Goal: Information Seeking & Learning: Find specific fact

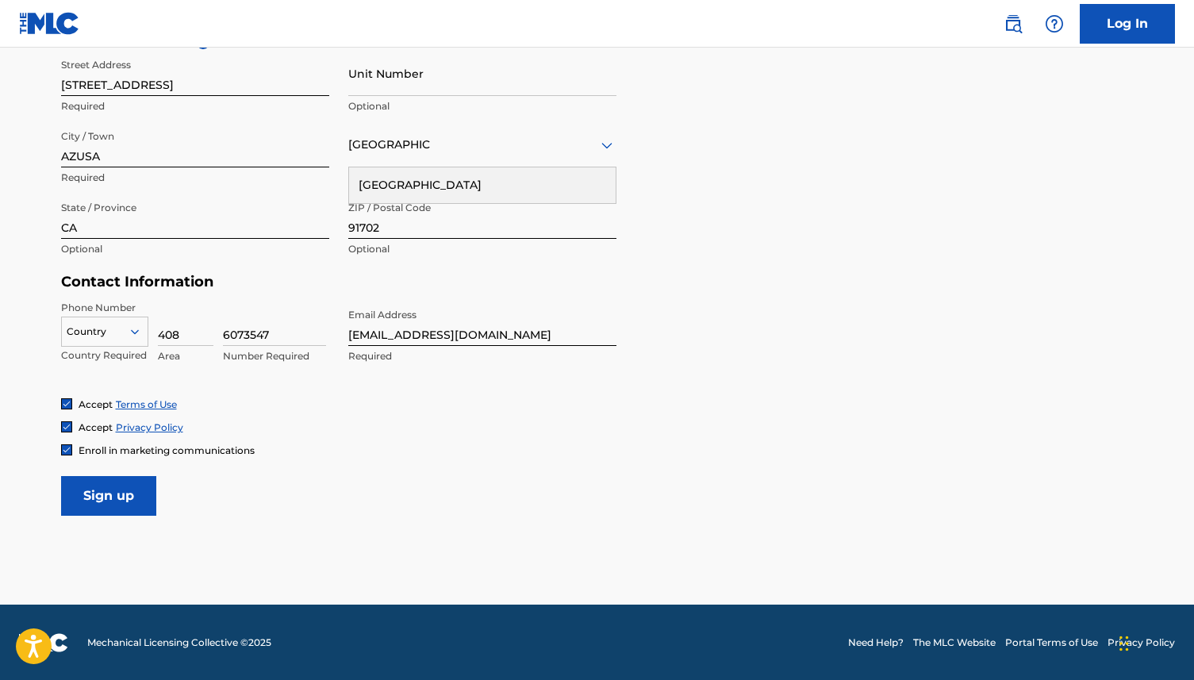
click at [112, 503] on input "Sign up" at bounding box center [108, 496] width 95 height 40
click at [106, 356] on p "Required" at bounding box center [104, 355] width 87 height 14
click at [127, 317] on div "Country" at bounding box center [104, 332] width 87 height 30
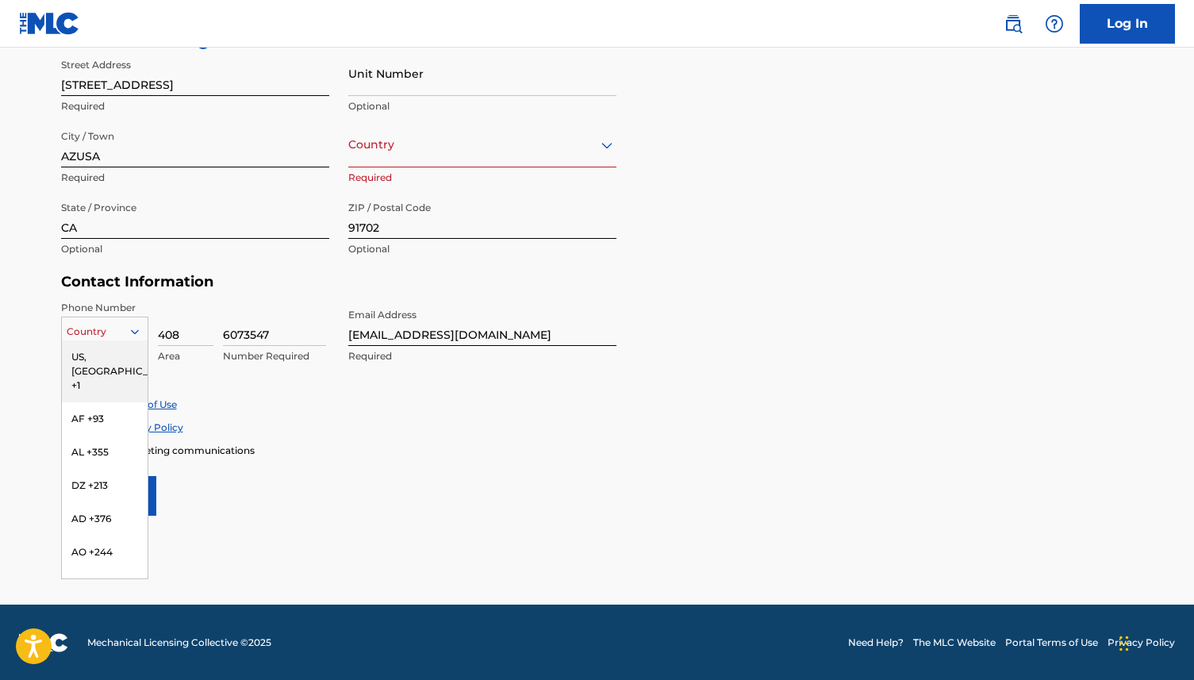
click at [117, 348] on div "US, [GEOGRAPHIC_DATA] +1" at bounding box center [105, 371] width 86 height 62
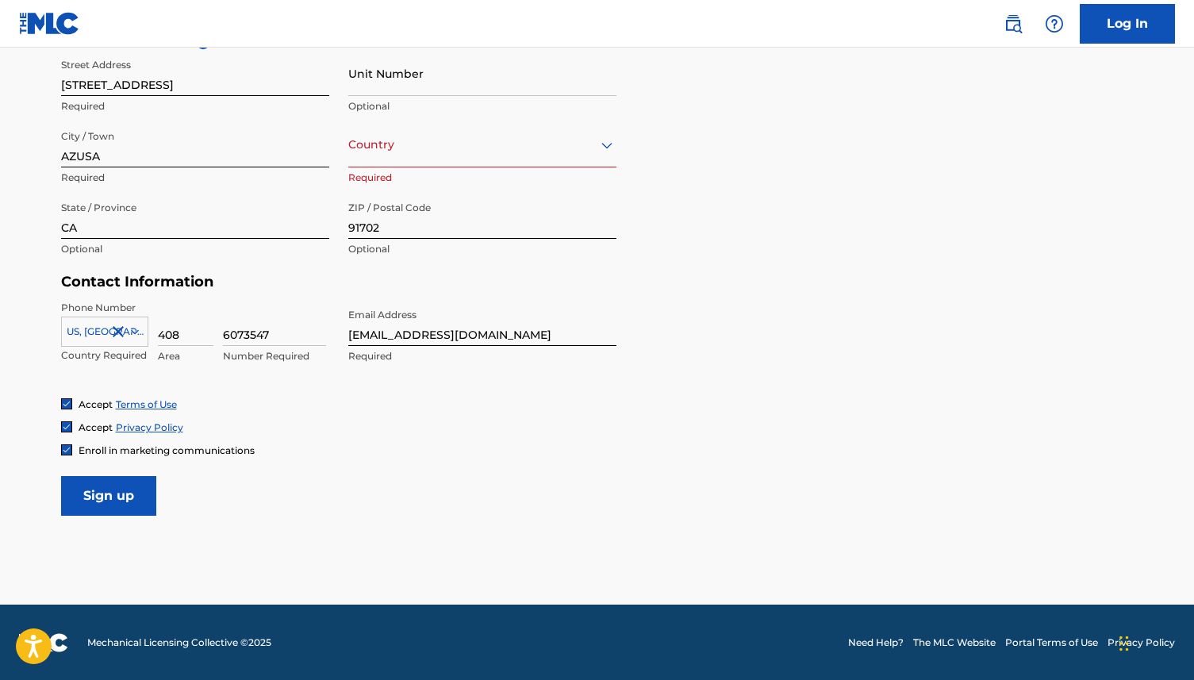
click at [106, 489] on input "Sign up" at bounding box center [108, 496] width 95 height 40
click at [409, 138] on div "[GEOGRAPHIC_DATA]" at bounding box center [482, 145] width 268 height 20
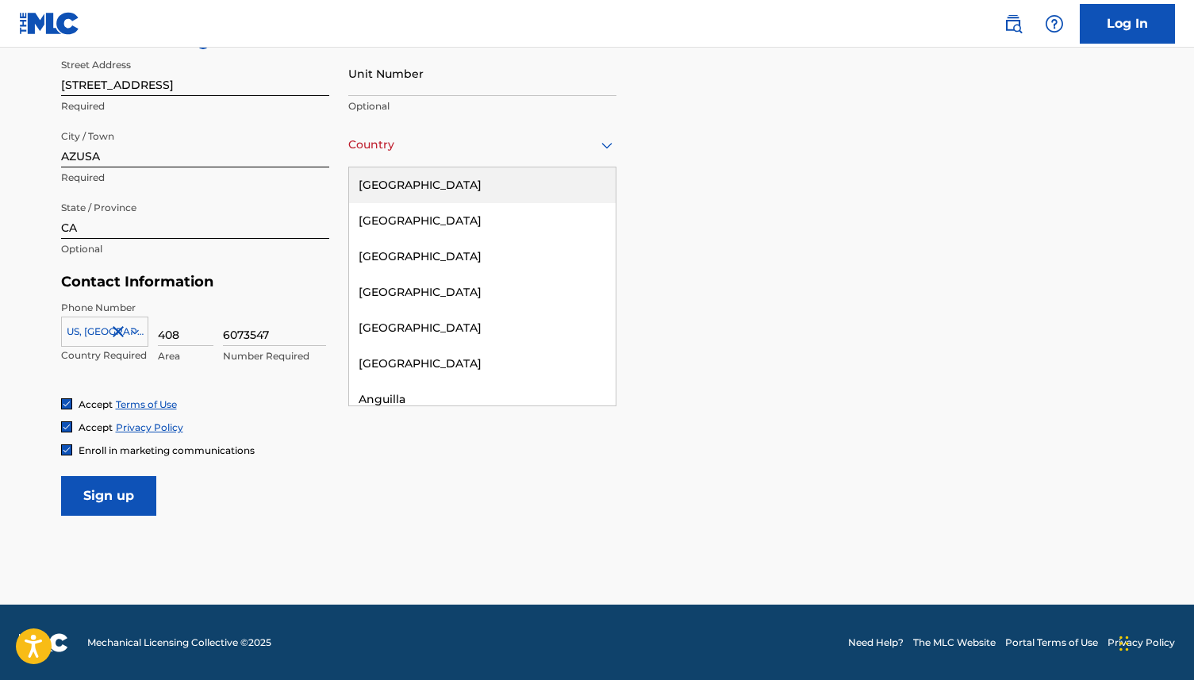
click at [409, 198] on div "[GEOGRAPHIC_DATA]" at bounding box center [482, 185] width 267 height 36
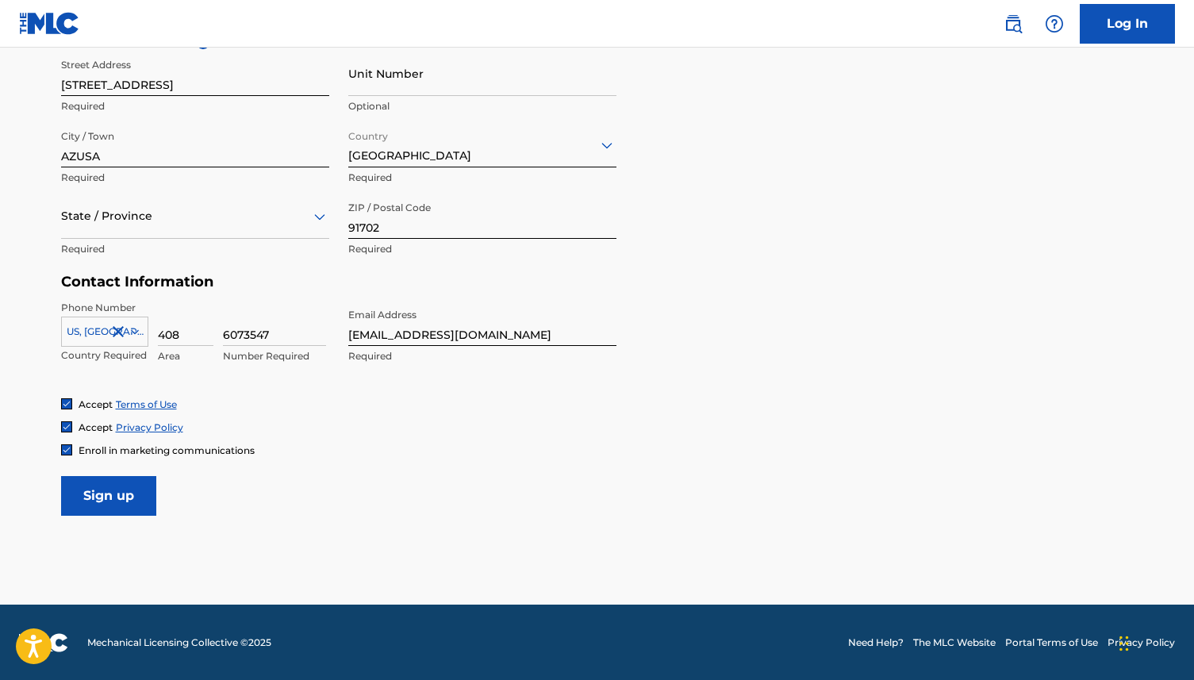
click at [156, 221] on div at bounding box center [195, 216] width 268 height 20
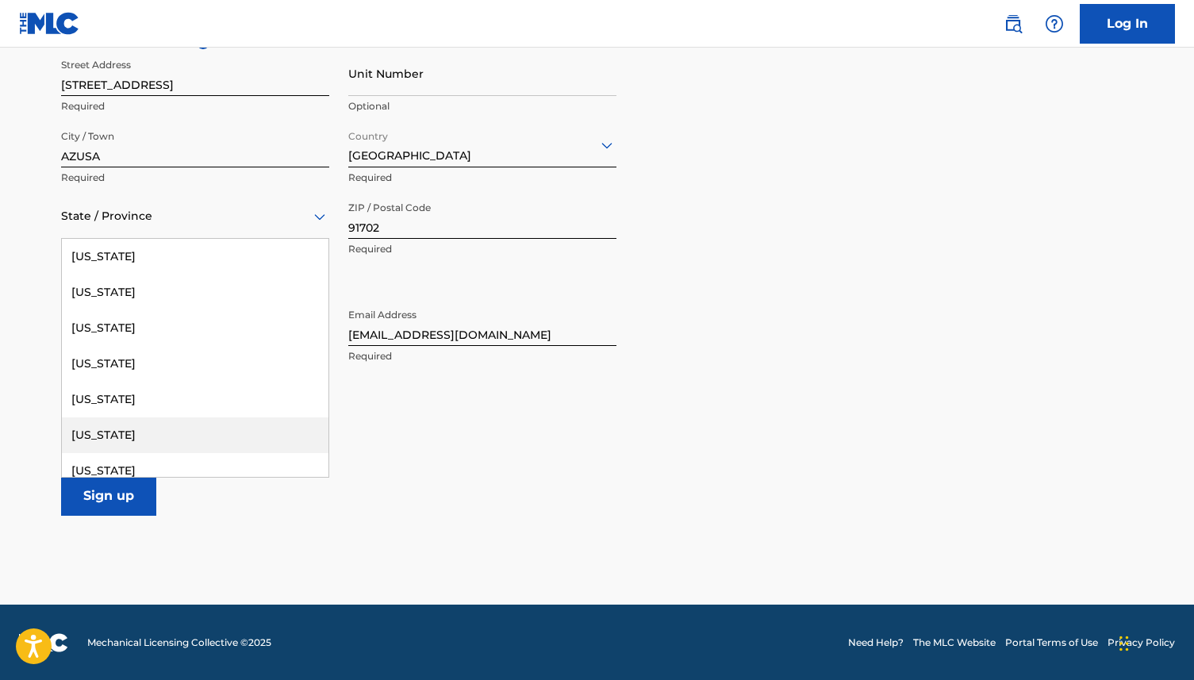
click at [127, 425] on div "[US_STATE]" at bounding box center [195, 435] width 267 height 36
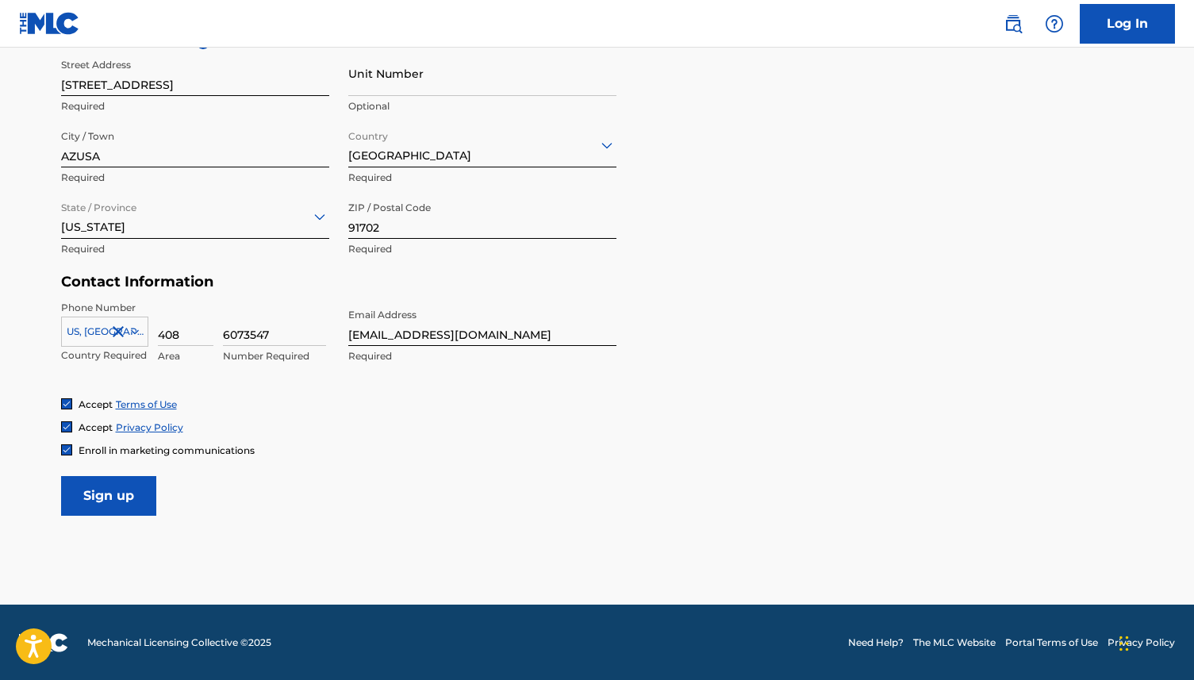
click at [102, 506] on input "Sign up" at bounding box center [108, 496] width 95 height 40
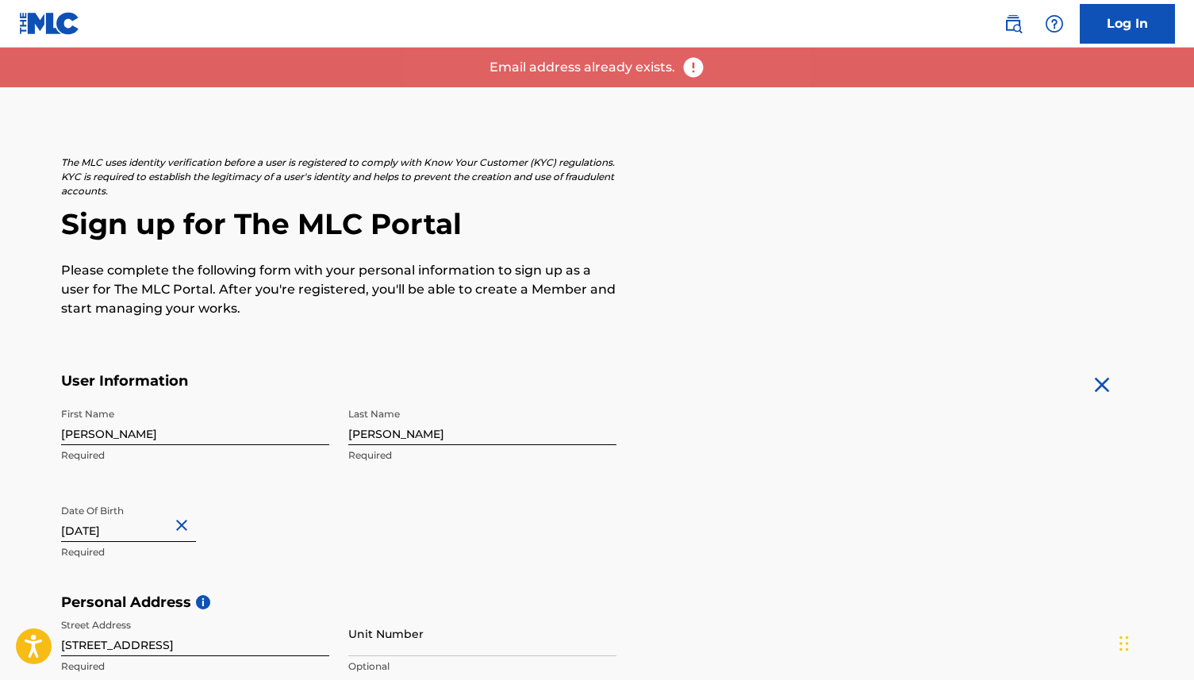
click at [1099, 17] on link "Log In" at bounding box center [1127, 24] width 95 height 40
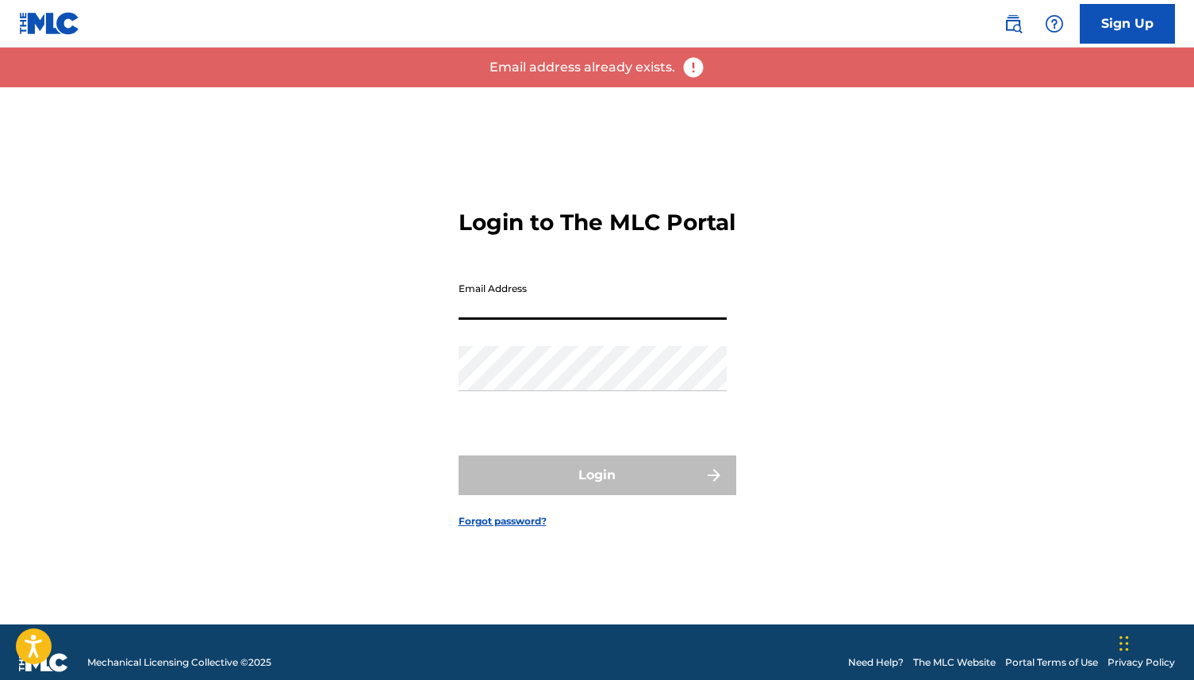
click at [573, 306] on input "Email Address" at bounding box center [593, 297] width 268 height 45
type input "[EMAIL_ADDRESS][DOMAIN_NAME]"
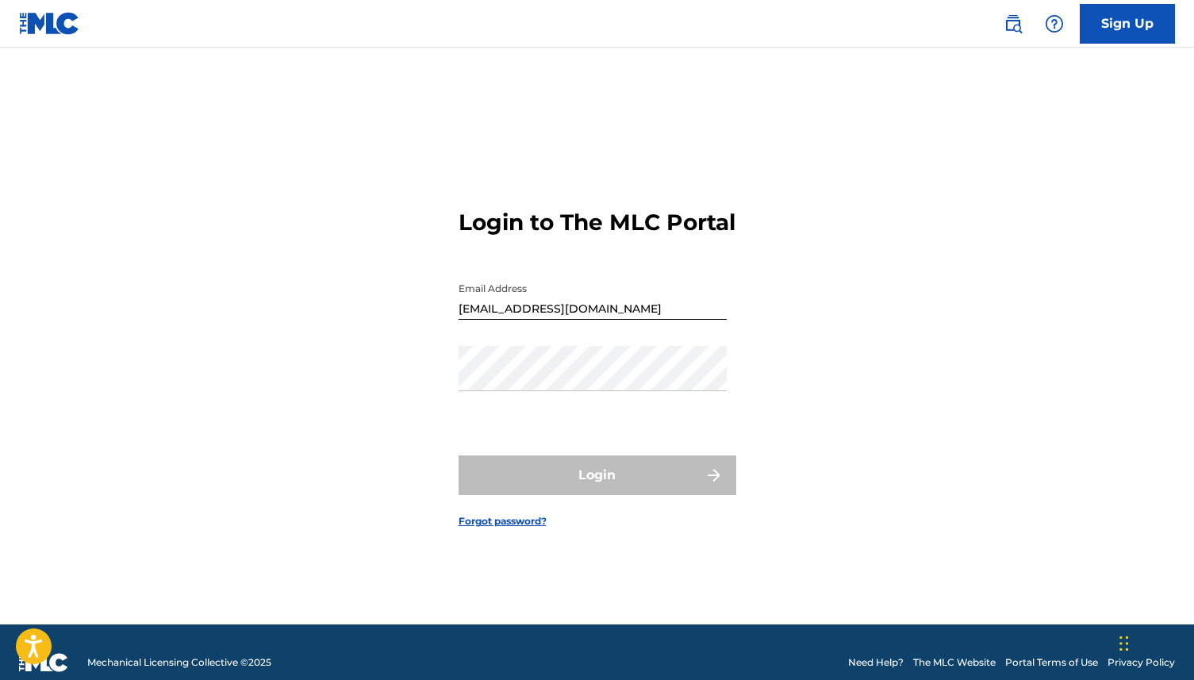
click at [810, 288] on div "Login to The MLC Portal Email Address [EMAIL_ADDRESS][DOMAIN_NAME] Password Log…" at bounding box center [597, 355] width 1111 height 537
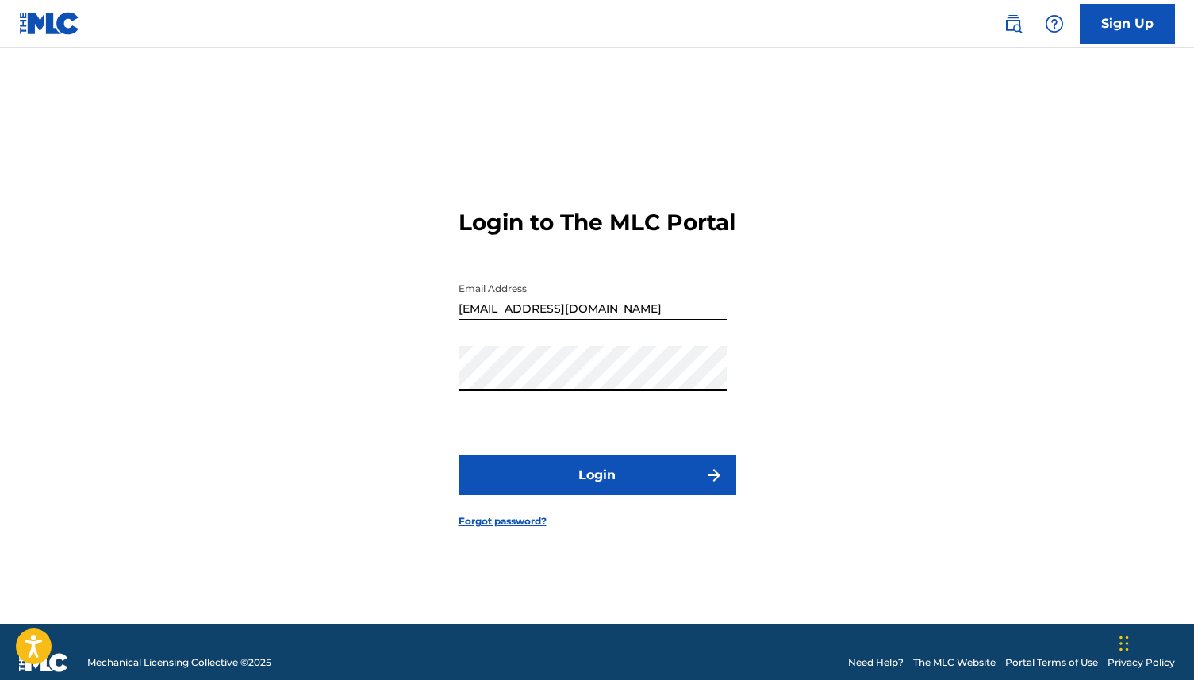
click at [459, 456] on button "Login" at bounding box center [598, 476] width 278 height 40
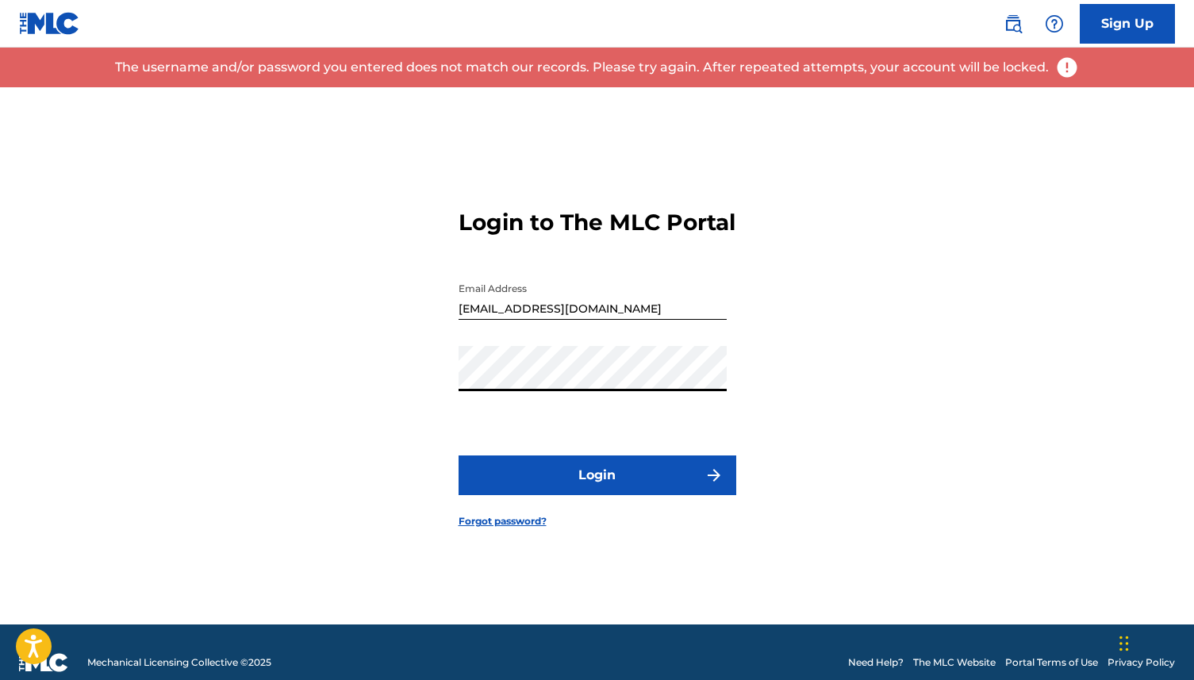
click at [459, 456] on button "Login" at bounding box center [598, 476] width 278 height 40
click at [506, 529] on link "Forgot password?" at bounding box center [503, 521] width 88 height 14
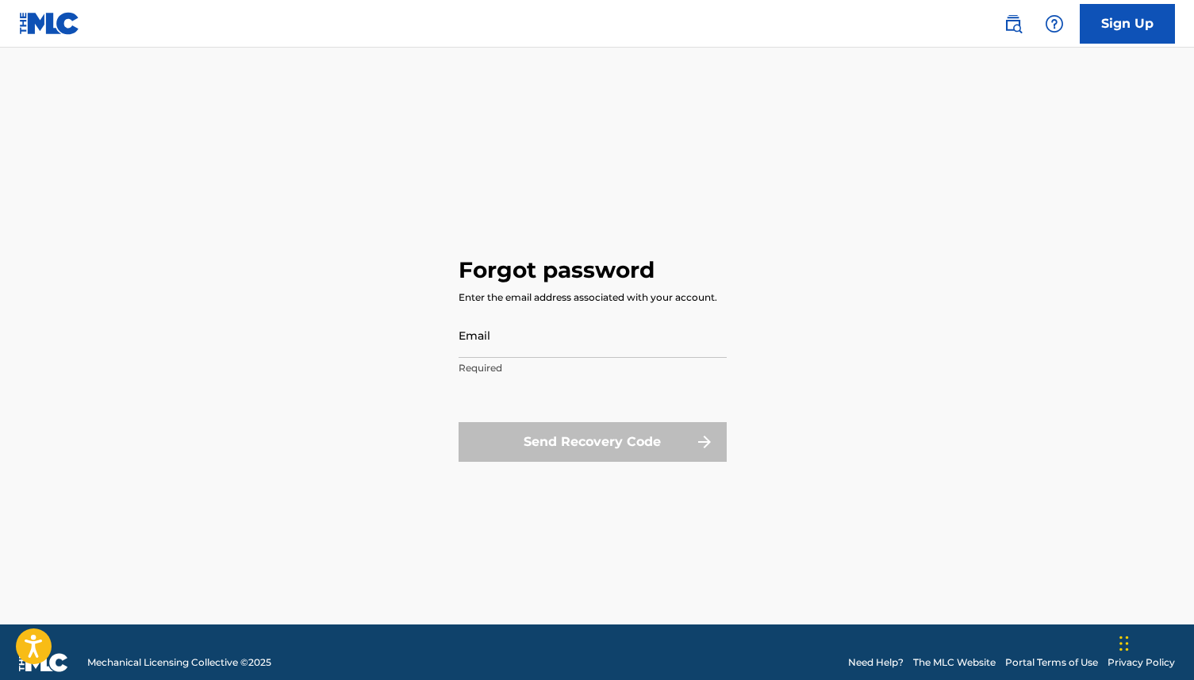
click at [585, 357] on input "Email" at bounding box center [593, 335] width 268 height 45
click at [548, 346] on input "Email" at bounding box center [593, 335] width 268 height 45
type input "[EMAIL_ADDRESS][DOMAIN_NAME]"
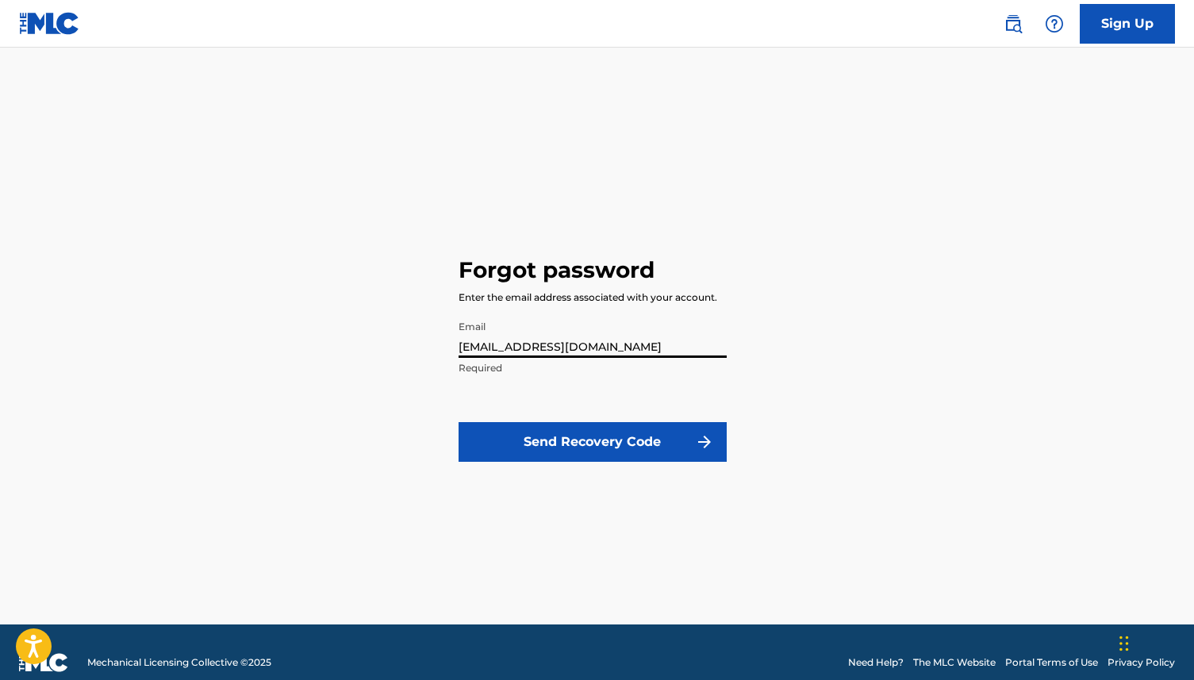
click at [560, 452] on button "Send Recovery Code" at bounding box center [593, 442] width 268 height 40
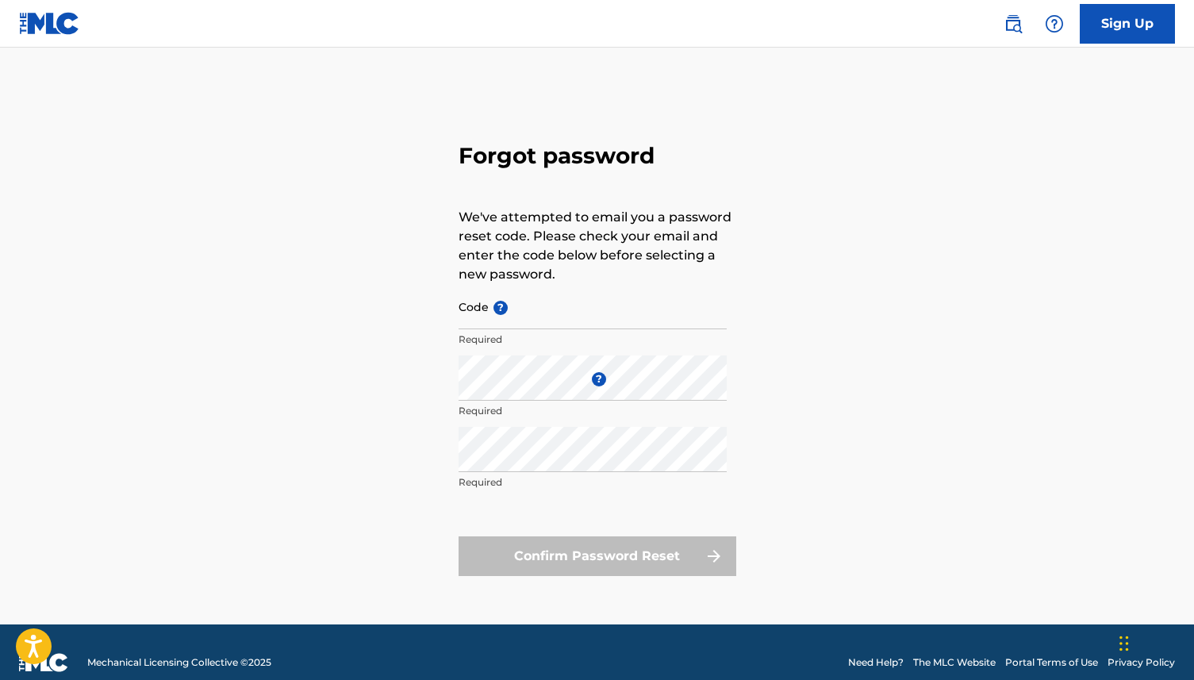
click at [577, 307] on input "Code ?" at bounding box center [593, 306] width 268 height 45
paste input "FP_35725b47991e281716e7e7081537"
type input "FP_35725b47991e281716e7e7081537"
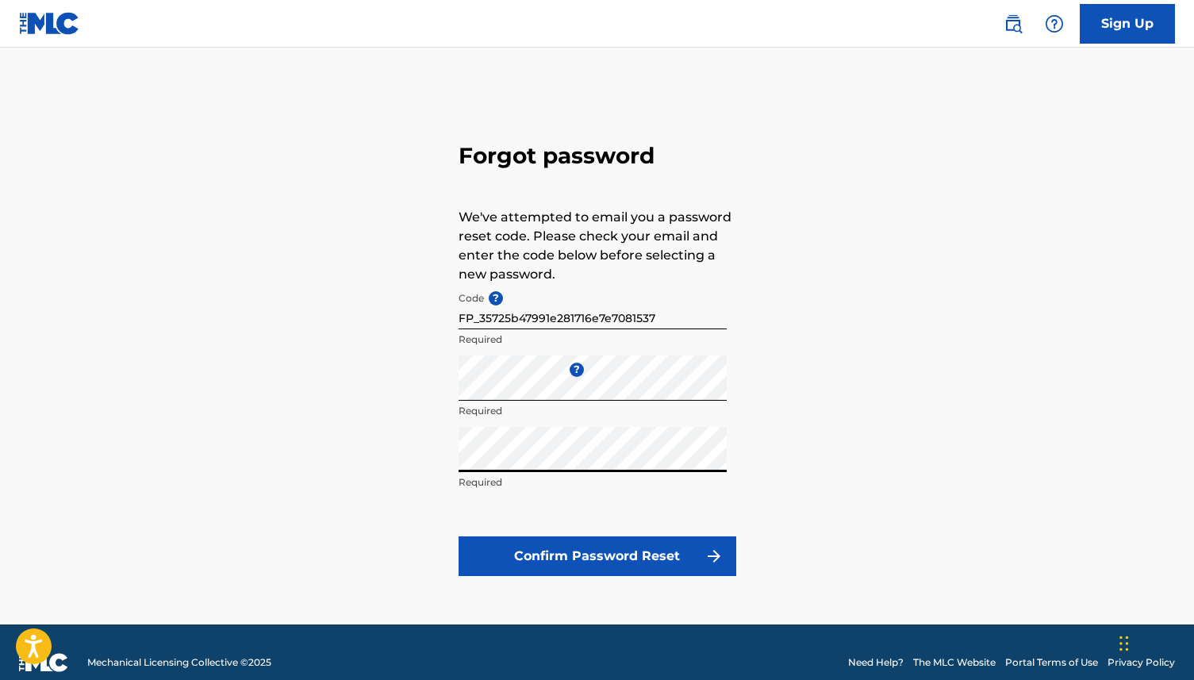
click at [591, 558] on button "Confirm Password Reset" at bounding box center [598, 556] width 278 height 40
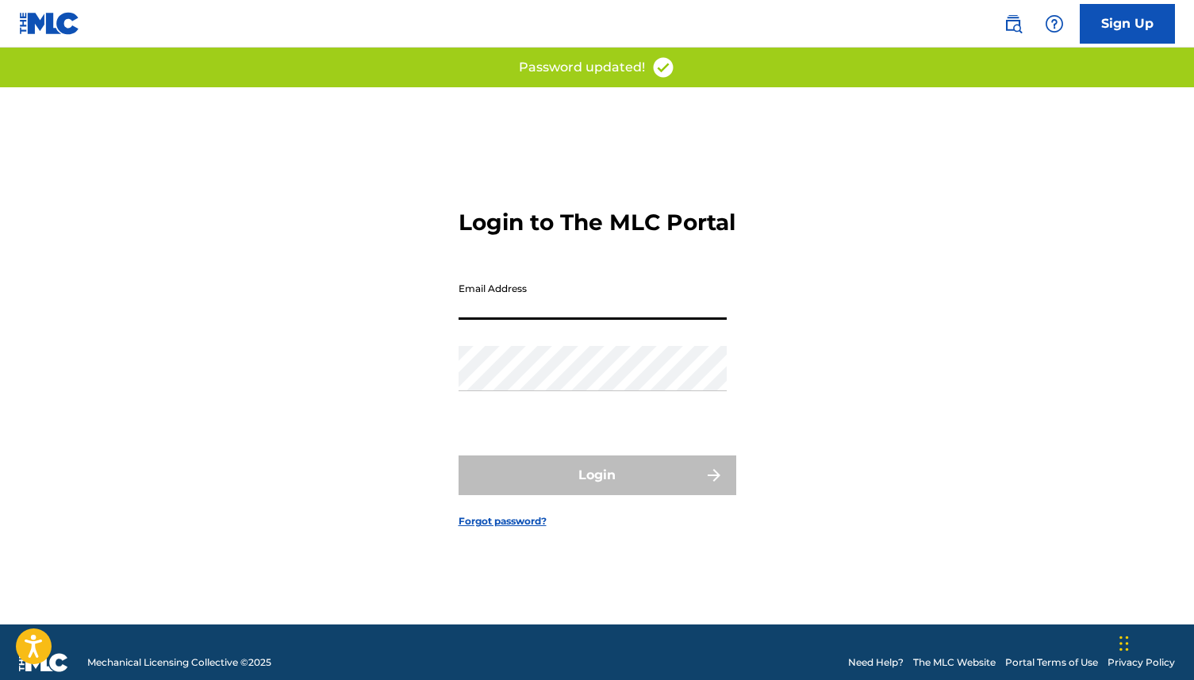
click at [520, 320] on input "Email Address" at bounding box center [593, 297] width 268 height 45
type input "[EMAIL_ADDRESS][DOMAIN_NAME]"
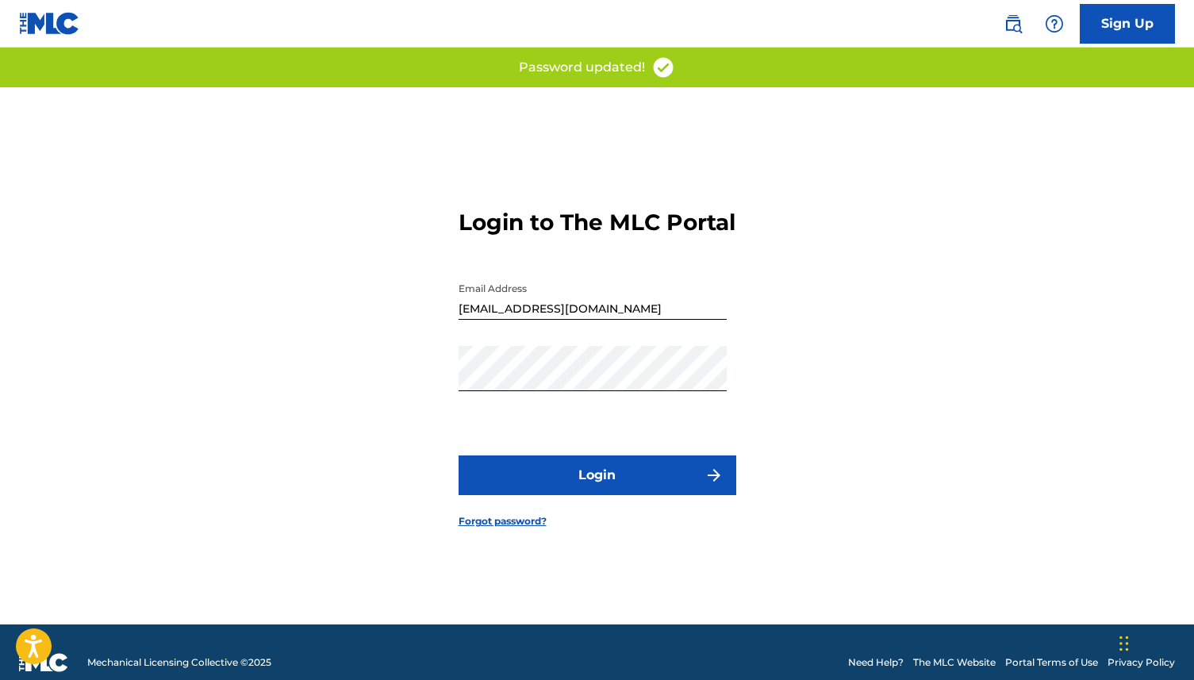
click at [561, 463] on form "Login to The MLC Portal Email Address [EMAIL_ADDRESS][DOMAIN_NAME] Password Log…" at bounding box center [598, 355] width 278 height 537
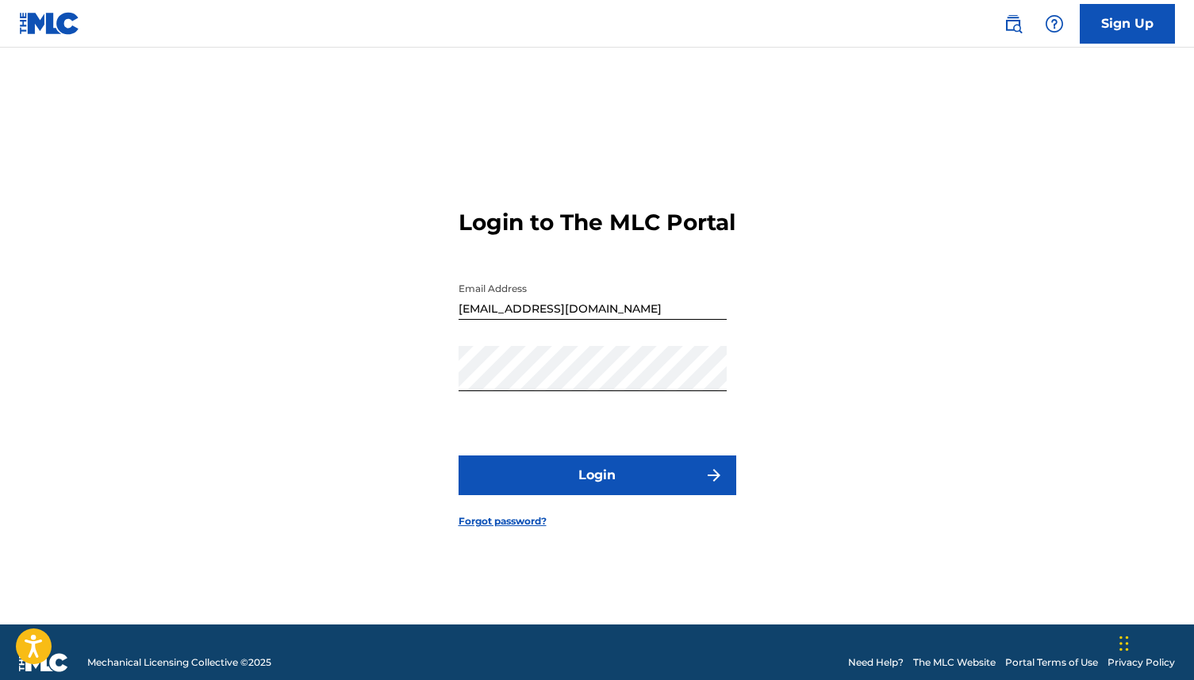
click at [561, 487] on button "Login" at bounding box center [598, 476] width 278 height 40
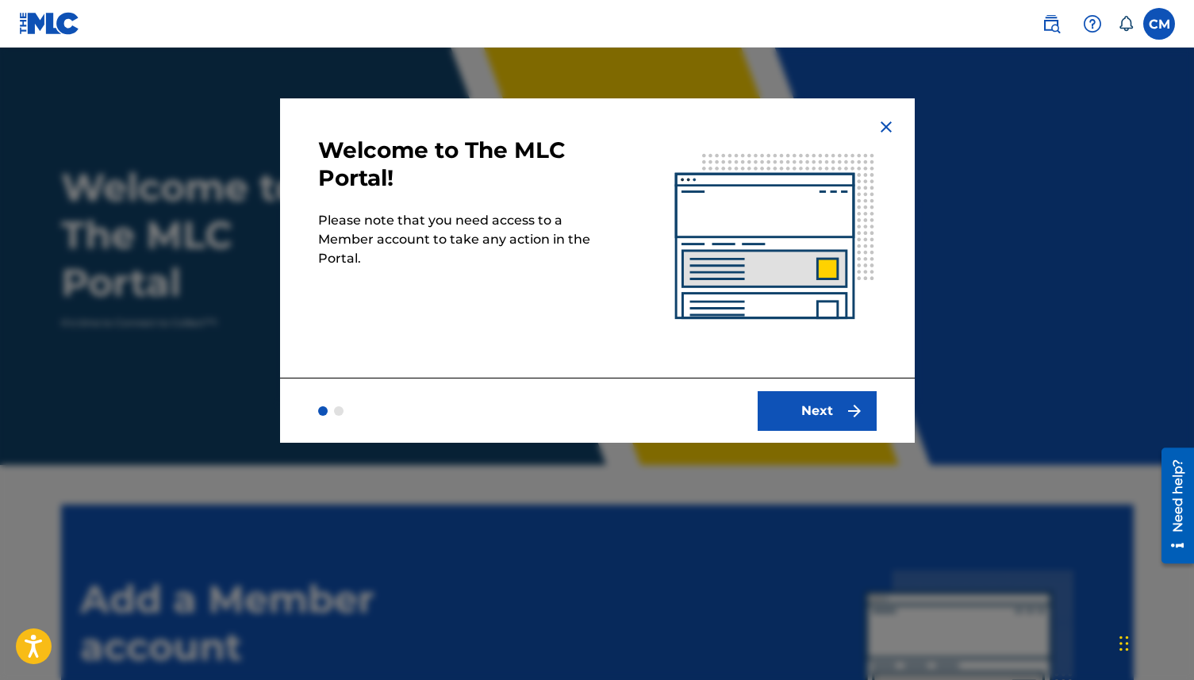
click at [848, 395] on button "Next" at bounding box center [817, 411] width 119 height 40
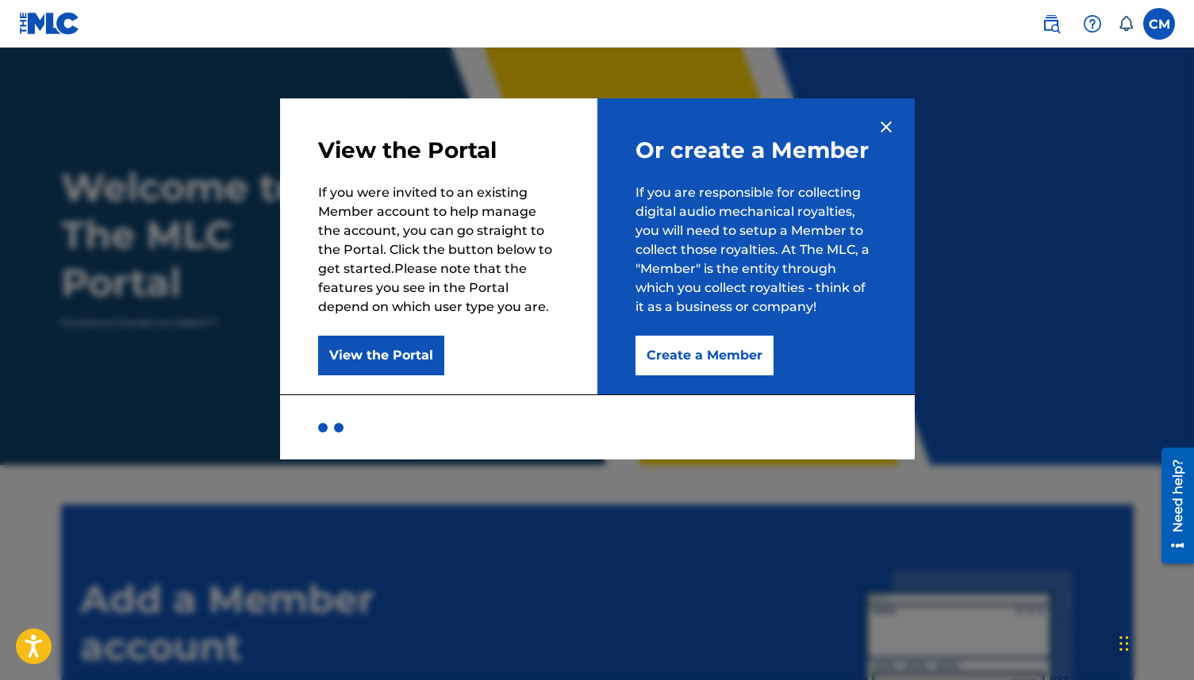
click at [433, 359] on button "View the Portal" at bounding box center [381, 356] width 126 height 40
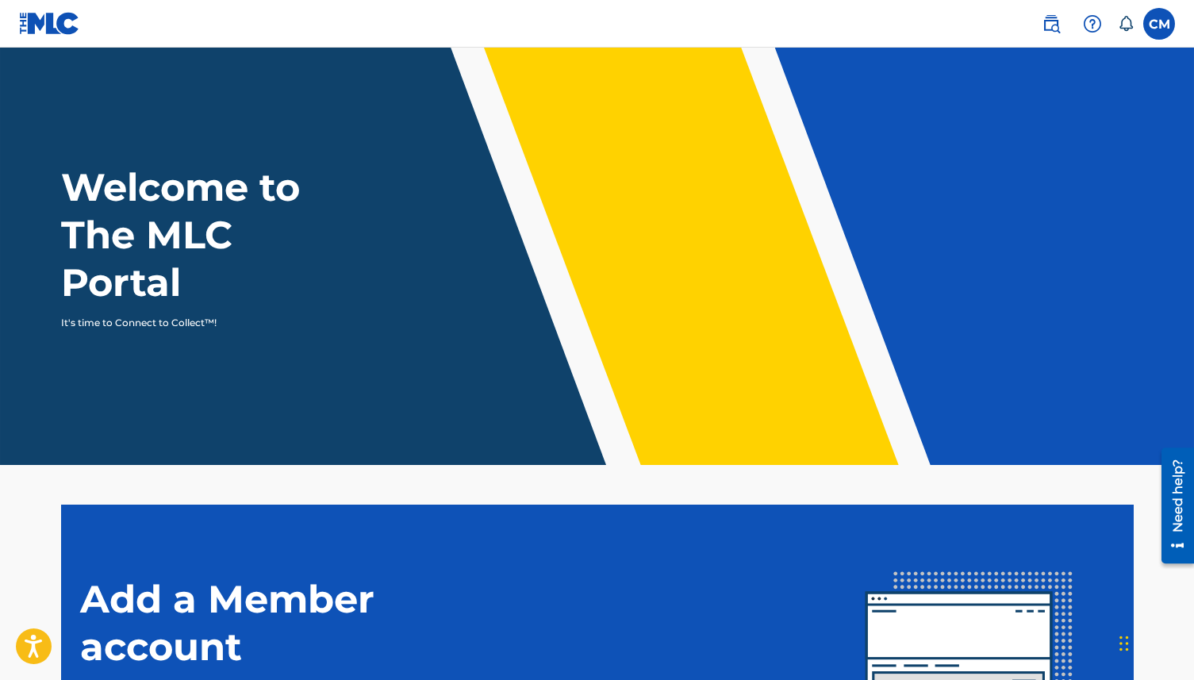
click at [1057, 23] on img at bounding box center [1051, 23] width 19 height 19
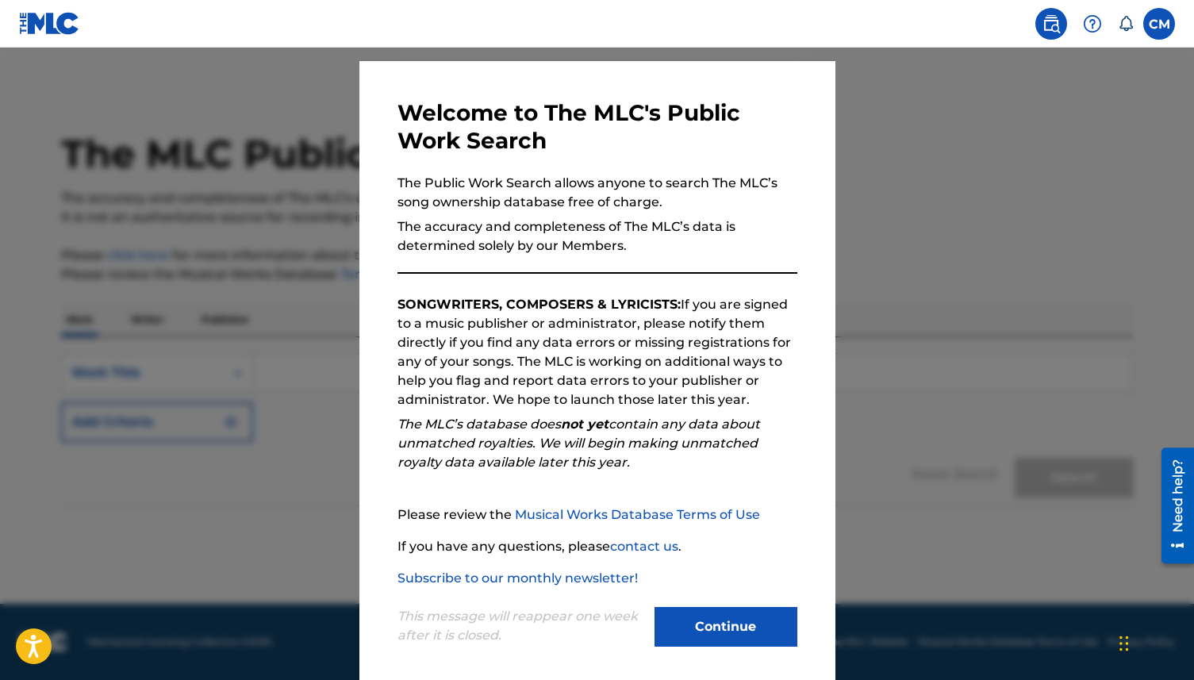
scroll to position [46, 0]
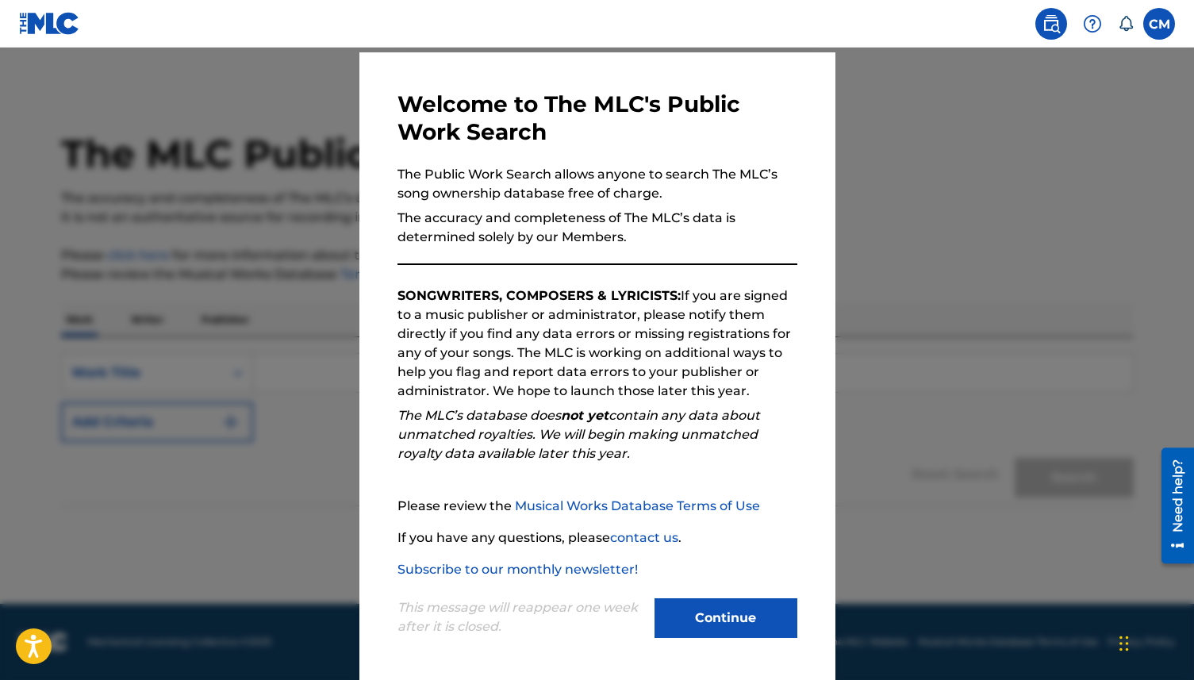
click at [605, 257] on div "Welcome to The MLC's Public Work Search The Public Work Search allows anyone to…" at bounding box center [598, 366] width 400 height 552
click at [606, 246] on p "The accuracy and completeness of The MLC’s data is determined solely by our Mem…" at bounding box center [598, 228] width 400 height 38
click at [588, 256] on div "Welcome to The MLC's Public Work Search The Public Work Search allows anyone to…" at bounding box center [598, 366] width 400 height 552
click at [723, 629] on button "Continue" at bounding box center [726, 618] width 143 height 40
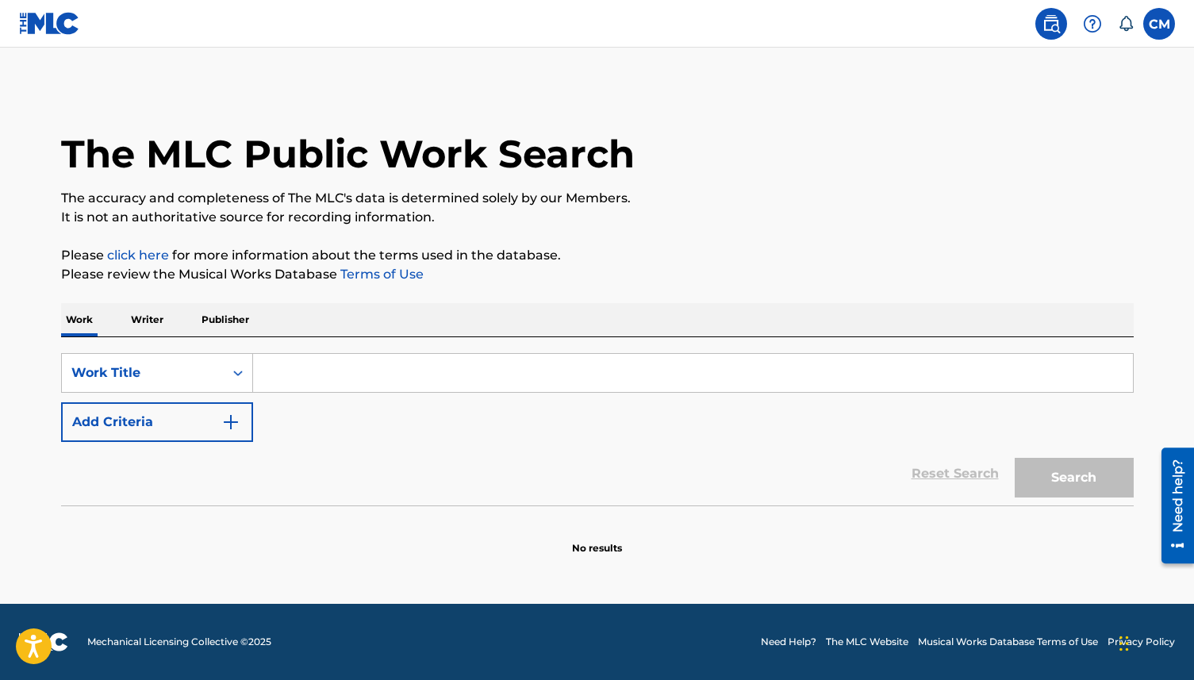
click at [162, 320] on p "Writer" at bounding box center [147, 319] width 42 height 33
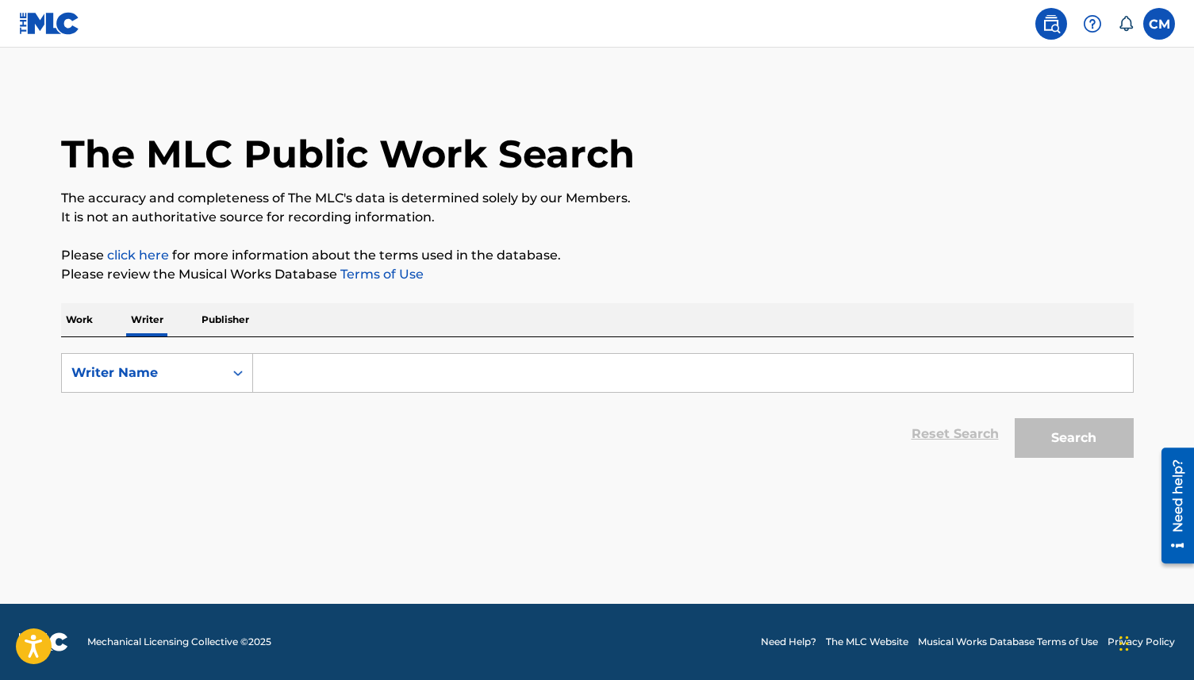
click at [294, 378] on input "Search Form" at bounding box center [693, 373] width 880 height 38
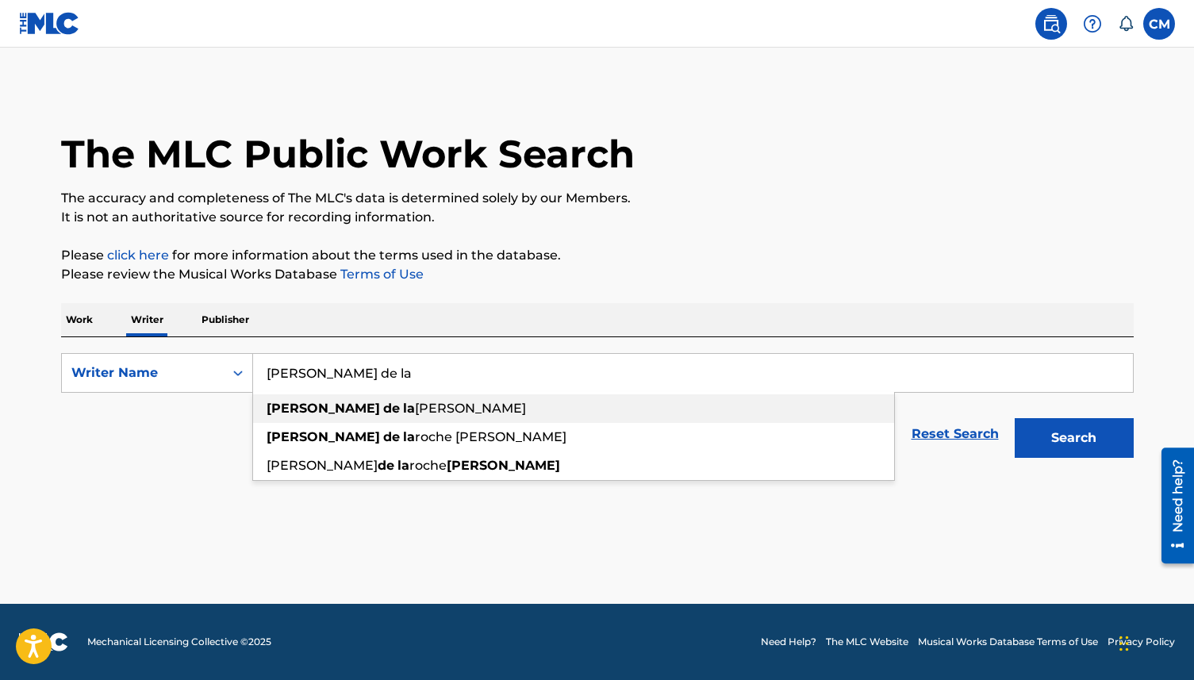
click at [415, 408] on span "[PERSON_NAME]" at bounding box center [470, 408] width 111 height 15
type input "[PERSON_NAME] de la [PERSON_NAME]"
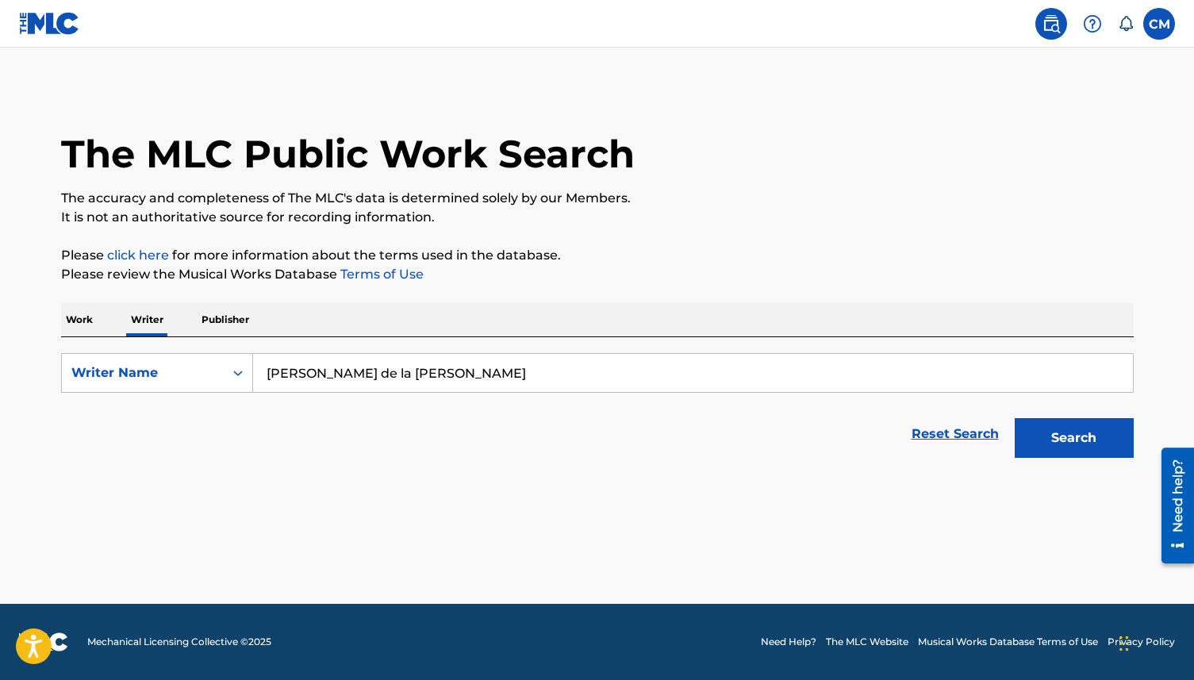
click at [1070, 444] on button "Search" at bounding box center [1074, 438] width 119 height 40
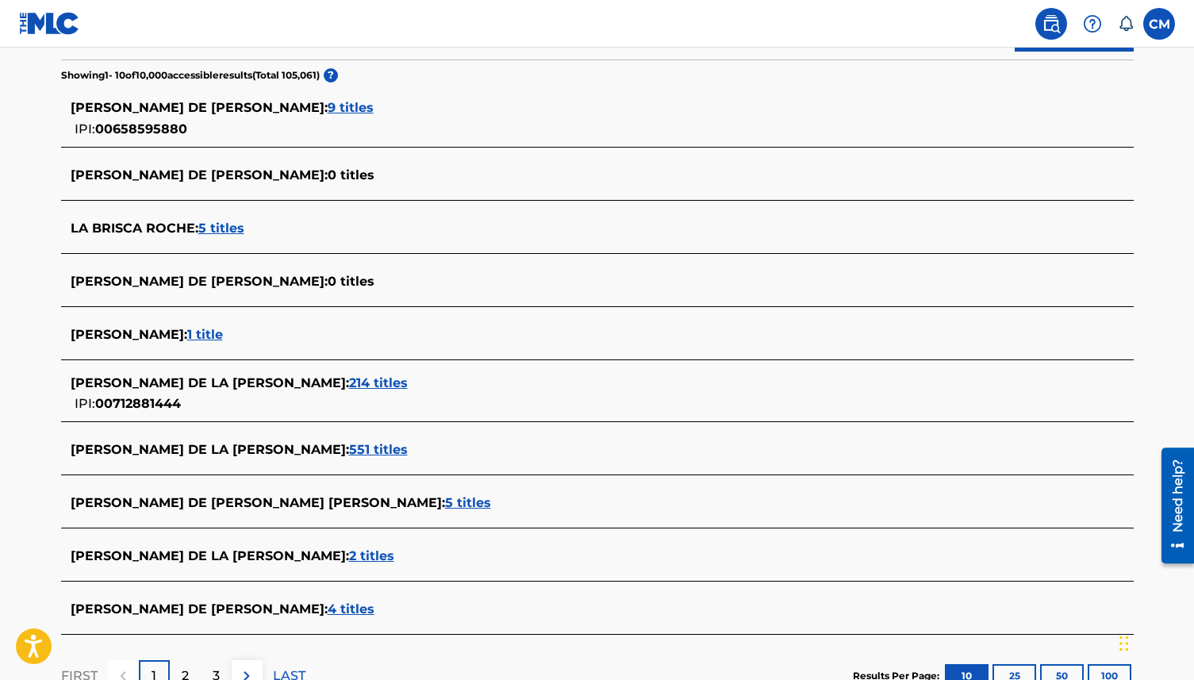
scroll to position [409, 0]
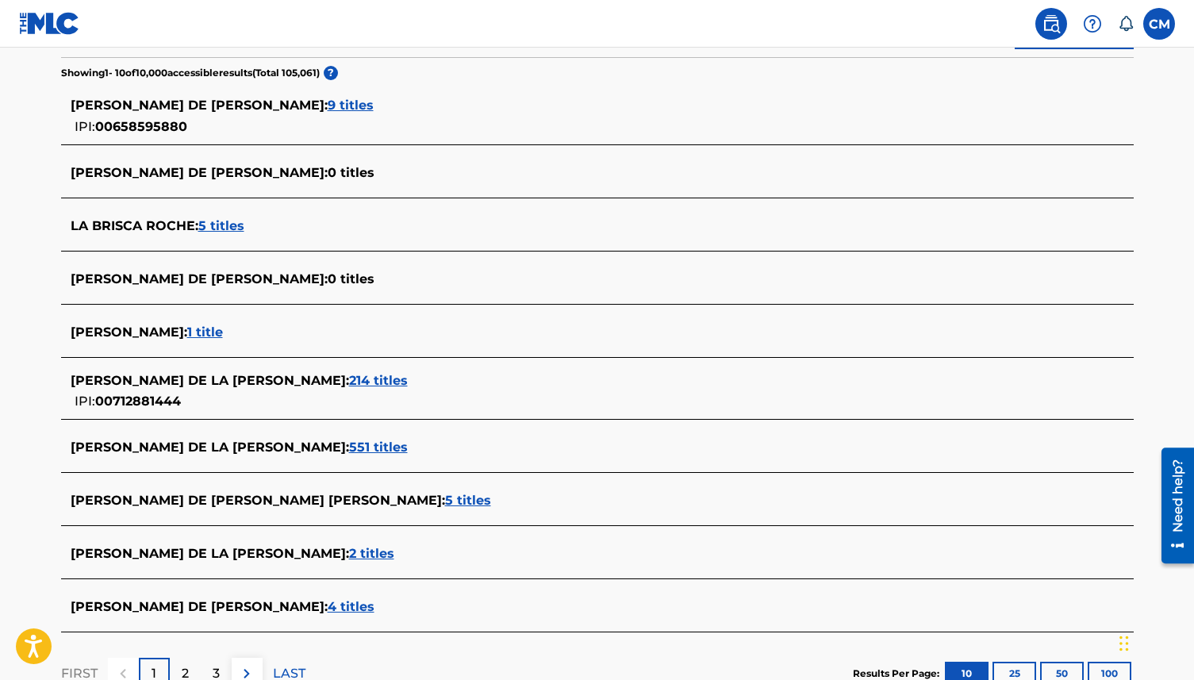
click at [233, 387] on span "[PERSON_NAME] DE LA [PERSON_NAME] :" at bounding box center [210, 380] width 279 height 15
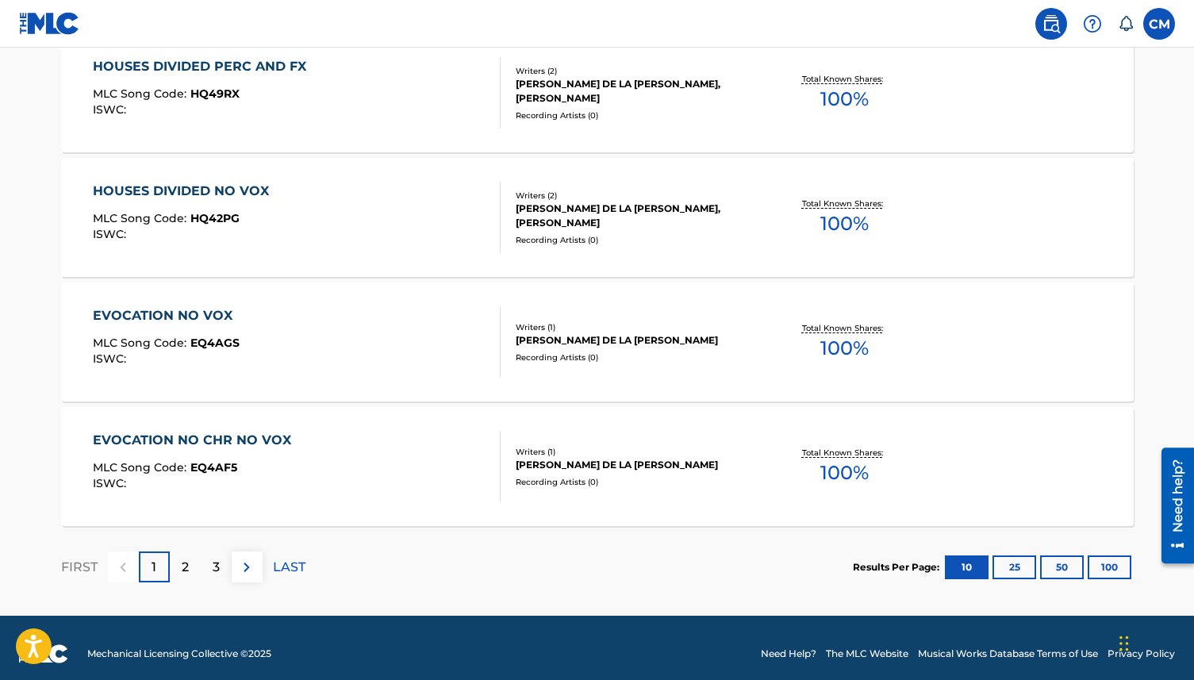
scroll to position [1263, 0]
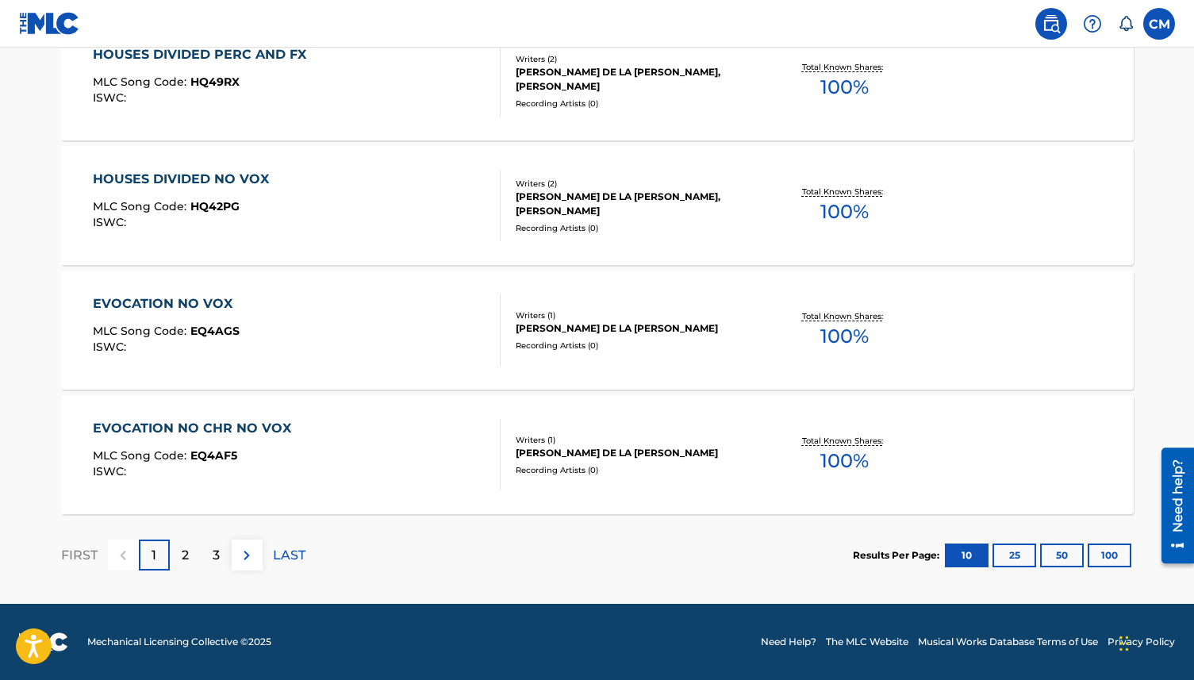
click at [221, 558] on div "3" at bounding box center [216, 555] width 31 height 31
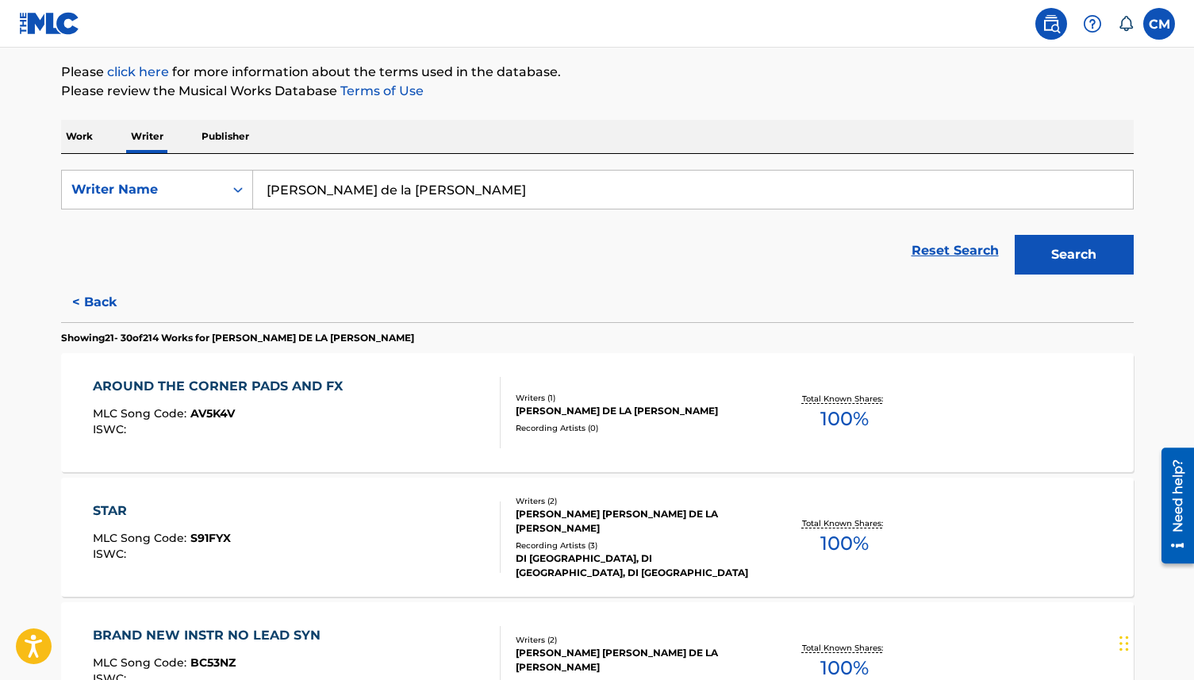
scroll to position [0, 0]
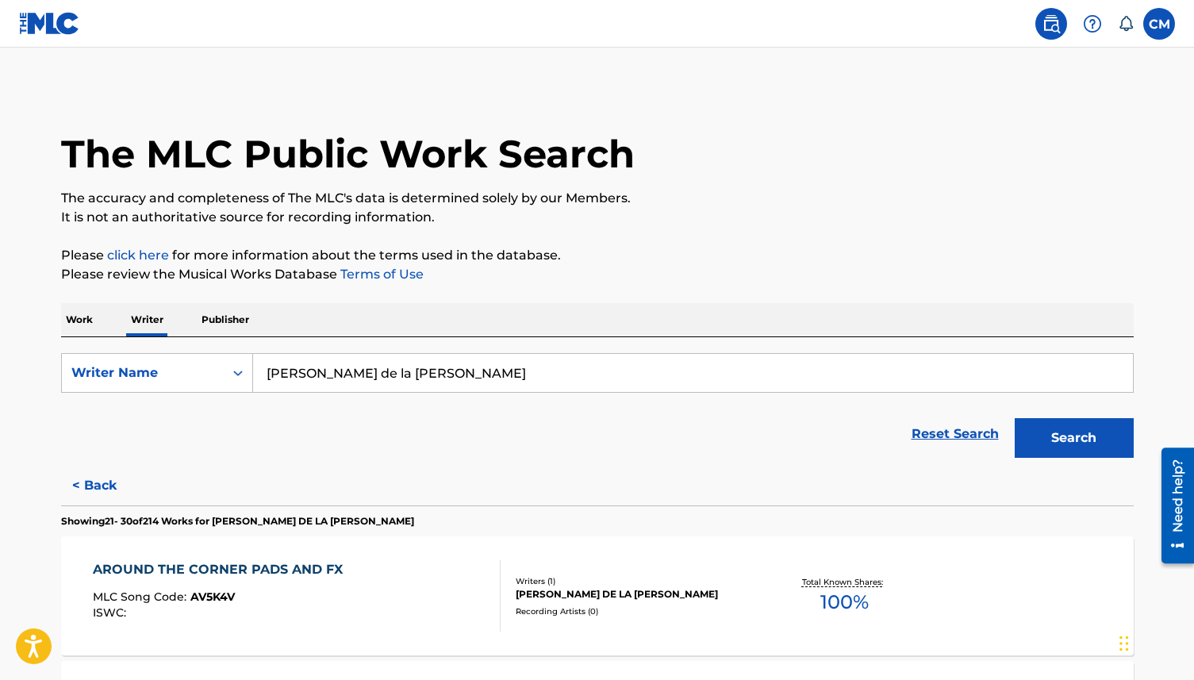
click at [1179, 26] on nav "CM CM [PERSON_NAME] [PERSON_NAME][EMAIL_ADDRESS][DOMAIN_NAME] Notification Pref…" at bounding box center [597, 24] width 1194 height 48
click at [1156, 26] on label at bounding box center [1160, 24] width 32 height 32
click at [1159, 24] on input "CM [PERSON_NAME] [EMAIL_ADDRESS][DOMAIN_NAME] Notification Preferences Profile …" at bounding box center [1159, 24] width 0 height 0
click at [1052, 20] on img at bounding box center [1051, 23] width 19 height 19
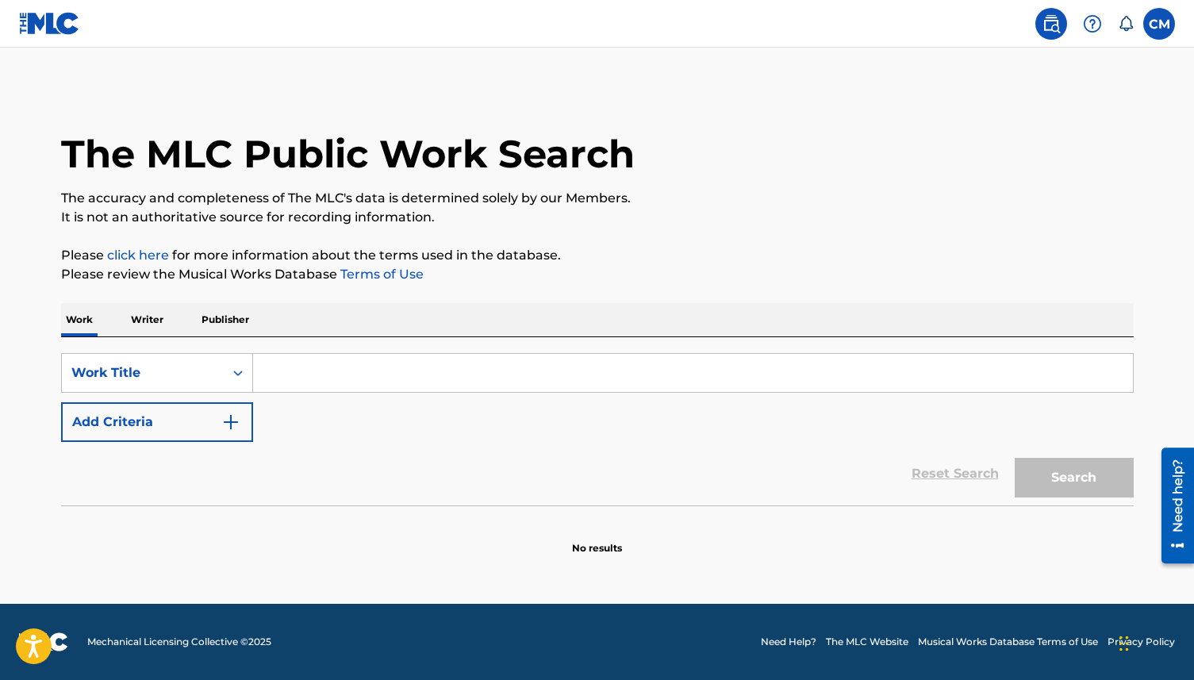
click at [1089, 31] on img at bounding box center [1092, 23] width 19 height 19
click at [962, 137] on div "The MLC Public Work Search" at bounding box center [597, 145] width 1073 height 116
click at [1131, 35] on span at bounding box center [1085, 24] width 98 height 32
click at [1131, 32] on span at bounding box center [1085, 24] width 98 height 32
click at [1129, 32] on span at bounding box center [1085, 24] width 98 height 32
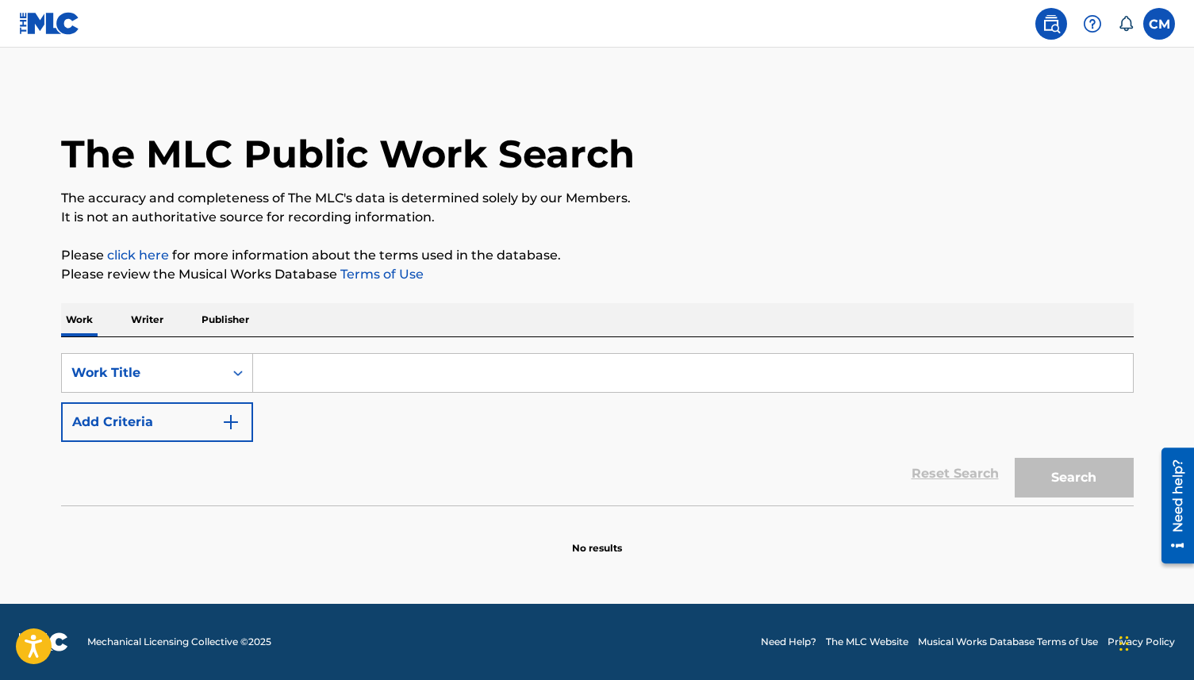
click at [1128, 29] on icon at bounding box center [1126, 23] width 13 height 15
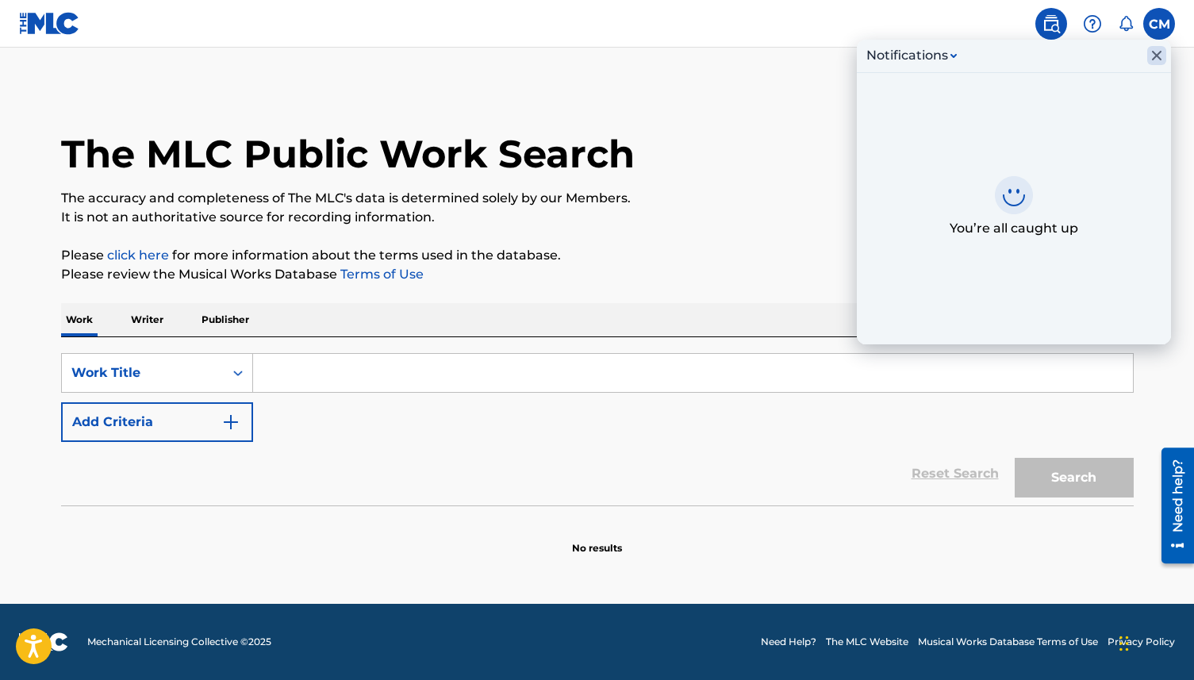
click at [1152, 57] on icon "Close Inbox" at bounding box center [1157, 55] width 19 height 19
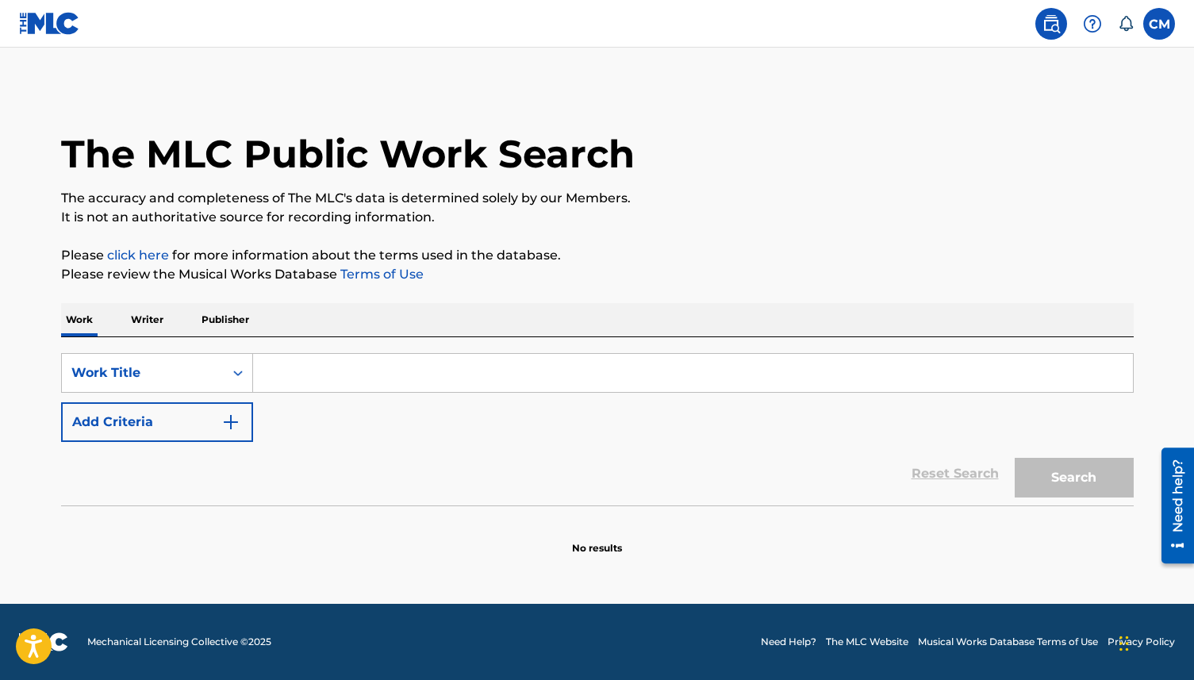
click at [328, 363] on input "Search Form" at bounding box center [693, 373] width 880 height 38
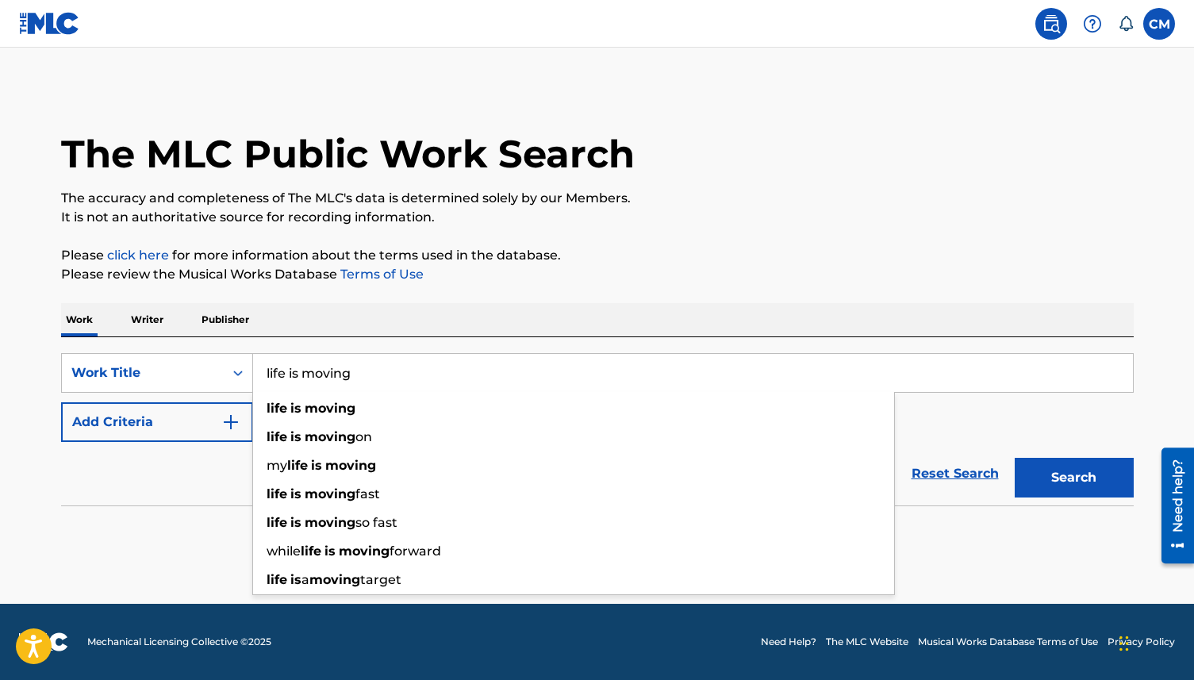
type input "life is moving"
click at [1015, 458] on button "Search" at bounding box center [1074, 478] width 119 height 40
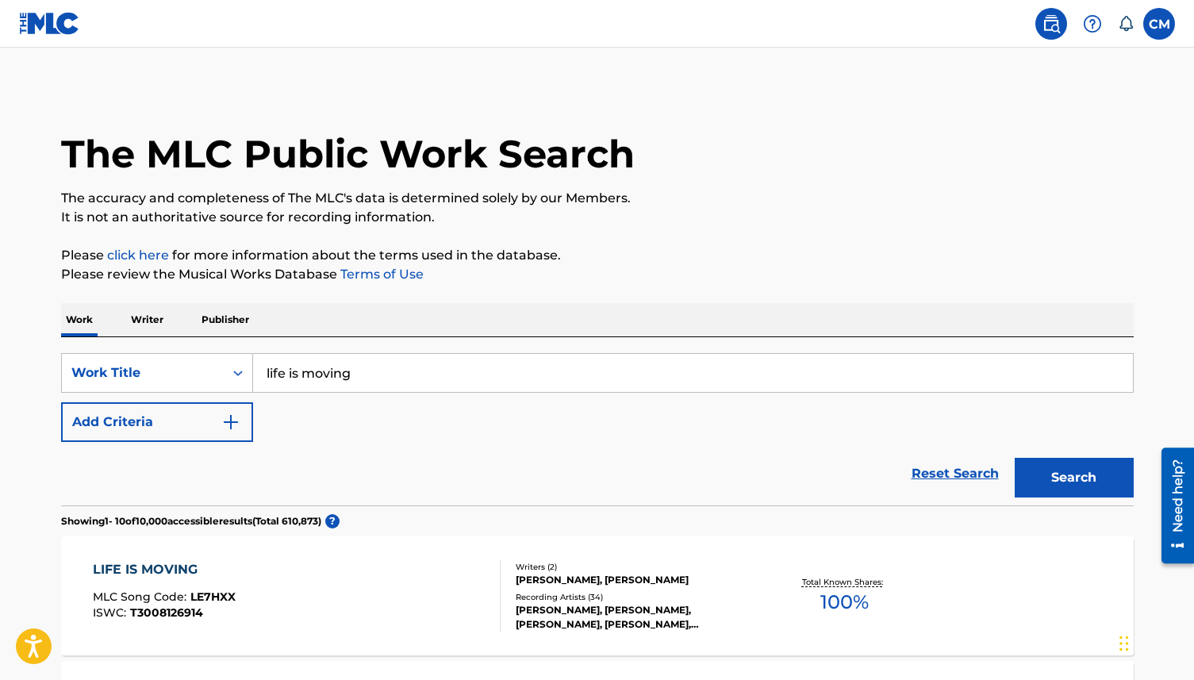
click at [212, 413] on button "Add Criteria" at bounding box center [157, 422] width 192 height 40
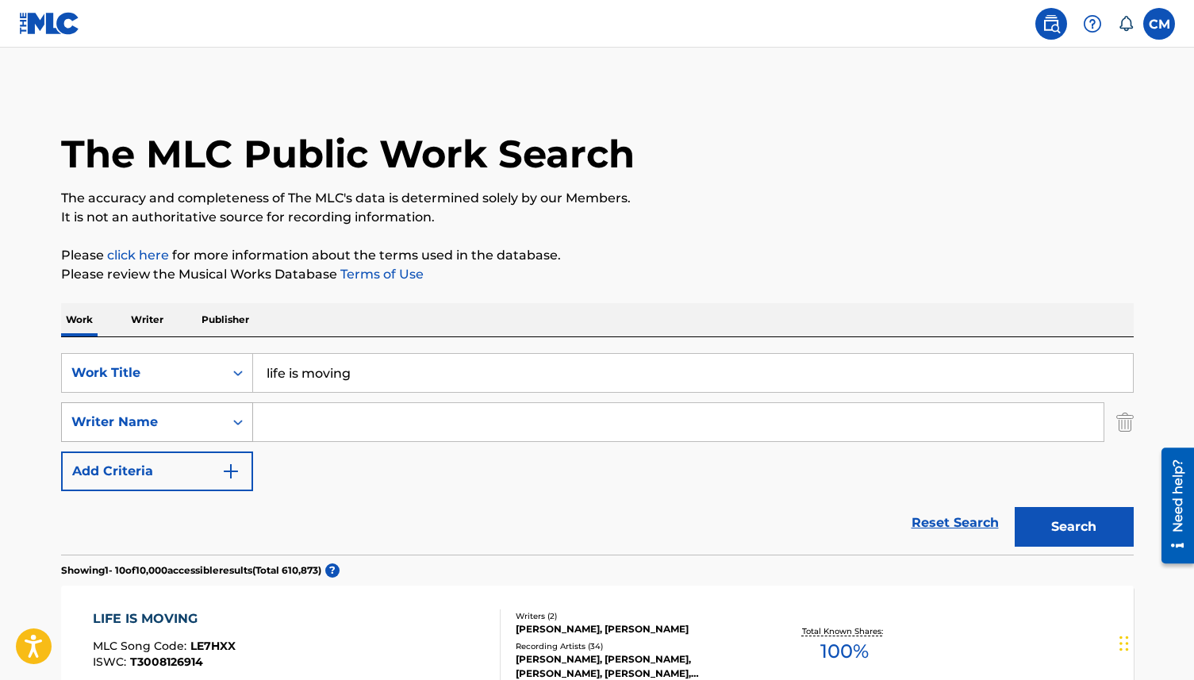
click at [209, 417] on div "Writer Name" at bounding box center [142, 422] width 143 height 19
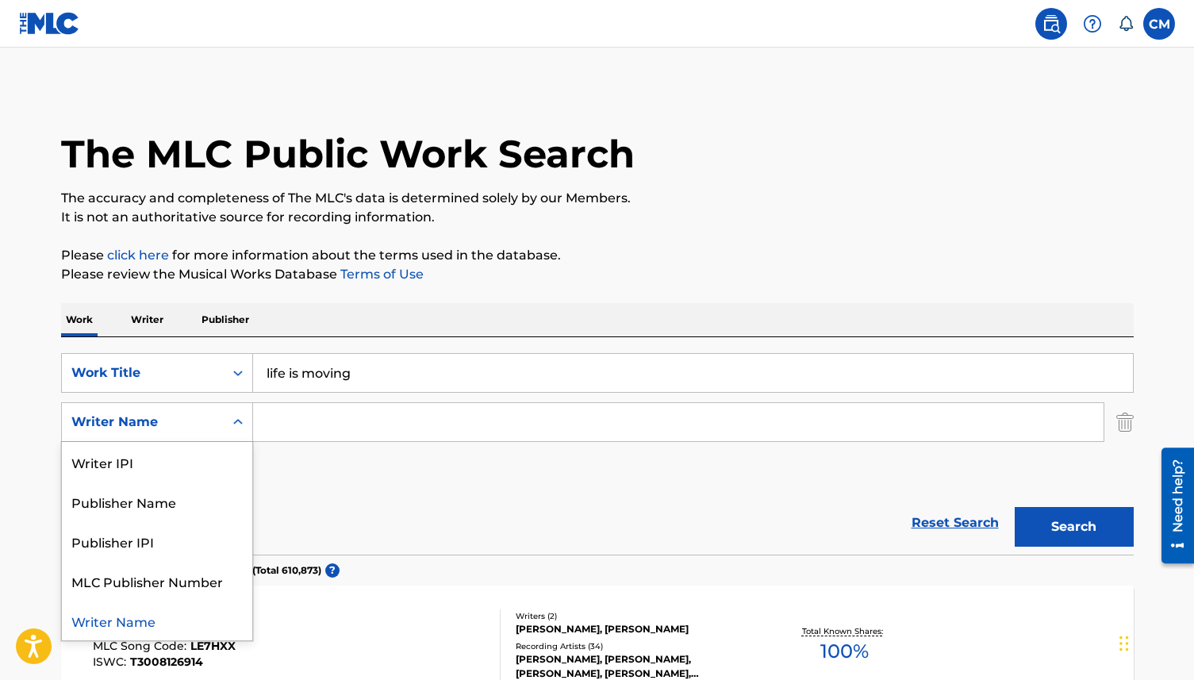
click at [344, 418] on input "Search Form" at bounding box center [678, 422] width 851 height 38
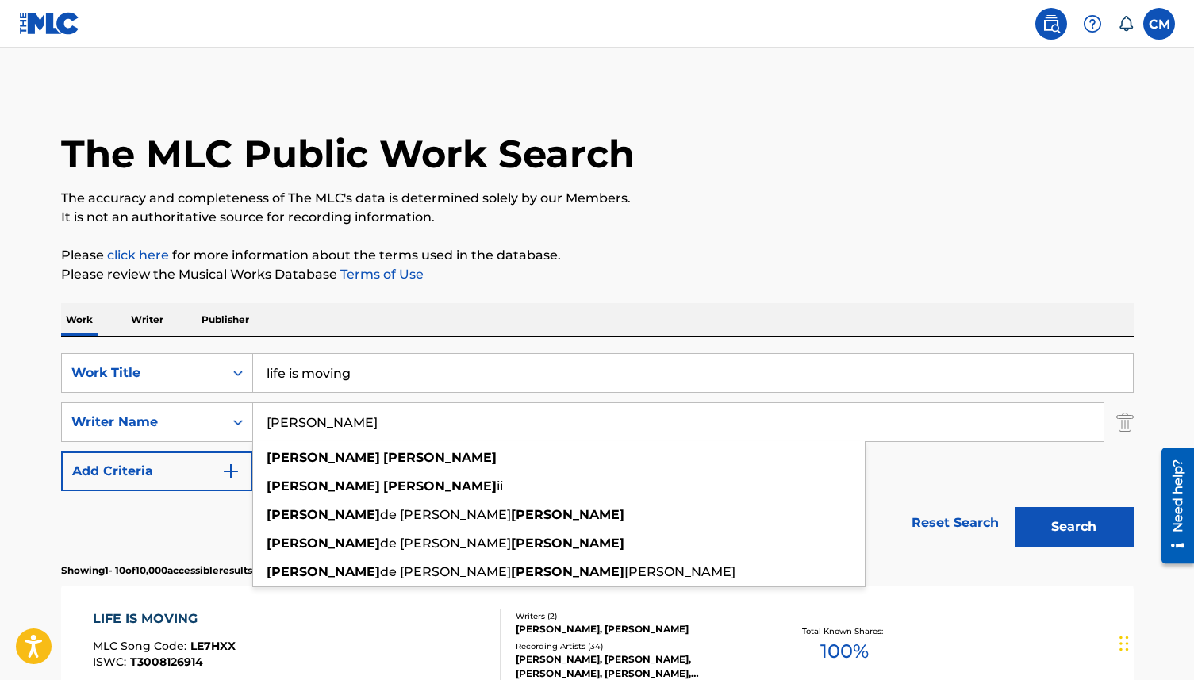
type input "[PERSON_NAME]"
click at [1015, 507] on button "Search" at bounding box center [1074, 527] width 119 height 40
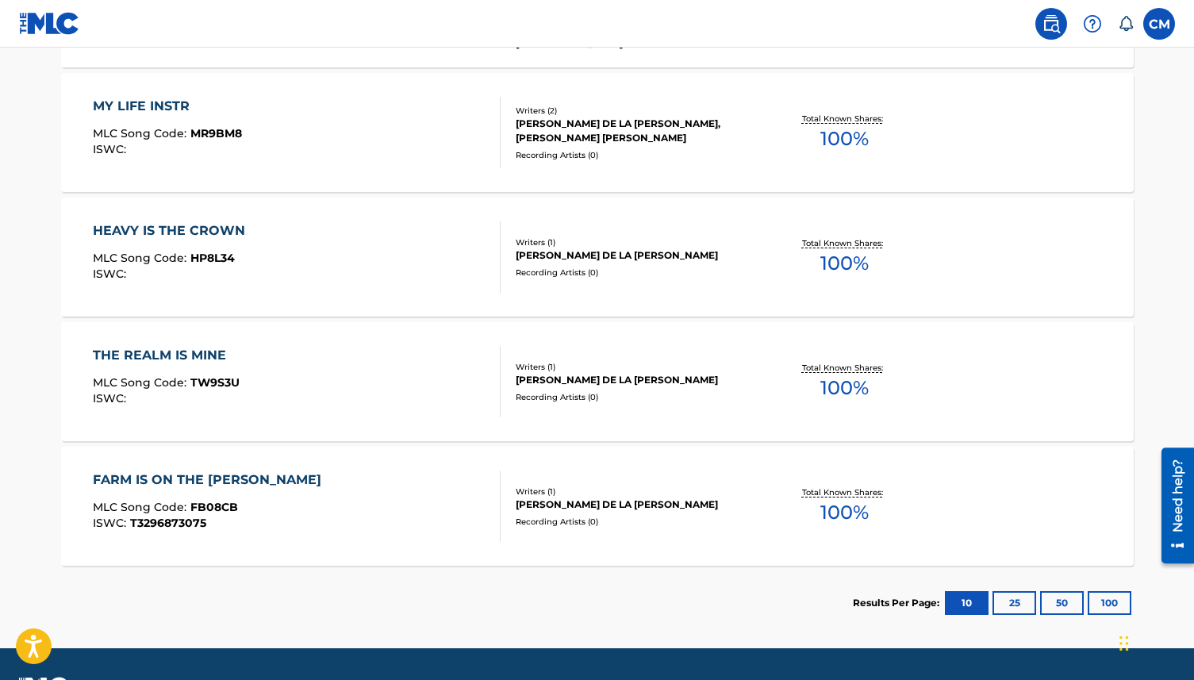
scroll to position [682, 0]
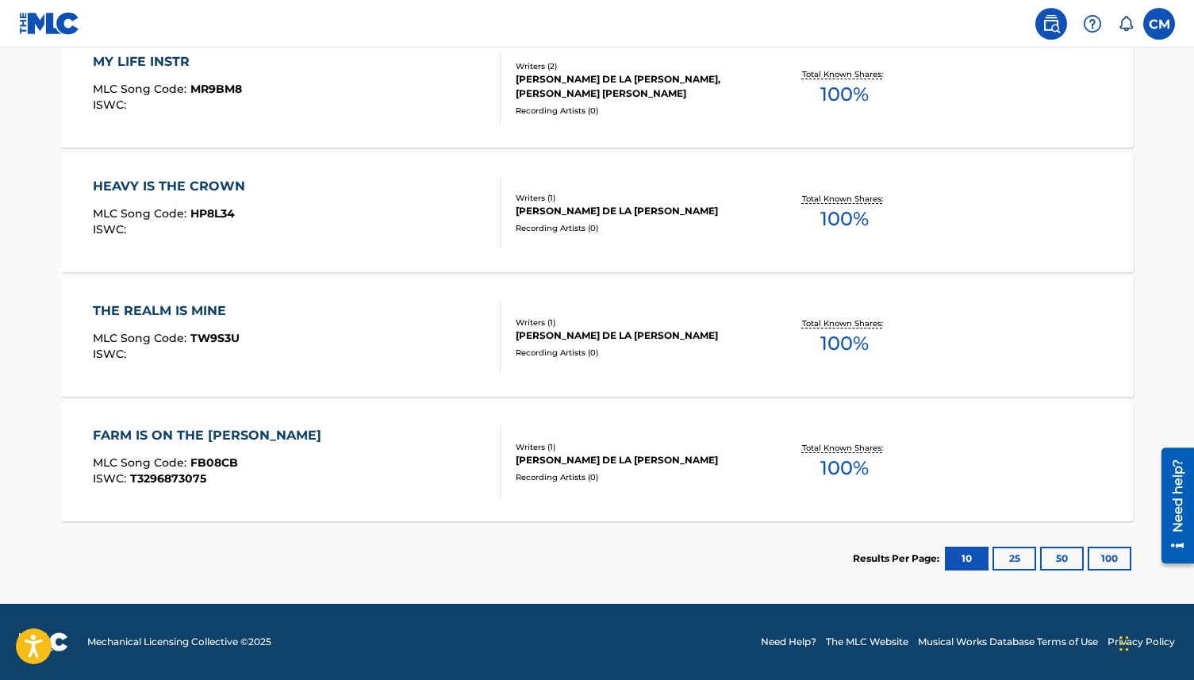
click at [202, 434] on div "FARM IS ON THE [PERSON_NAME]" at bounding box center [211, 435] width 236 height 19
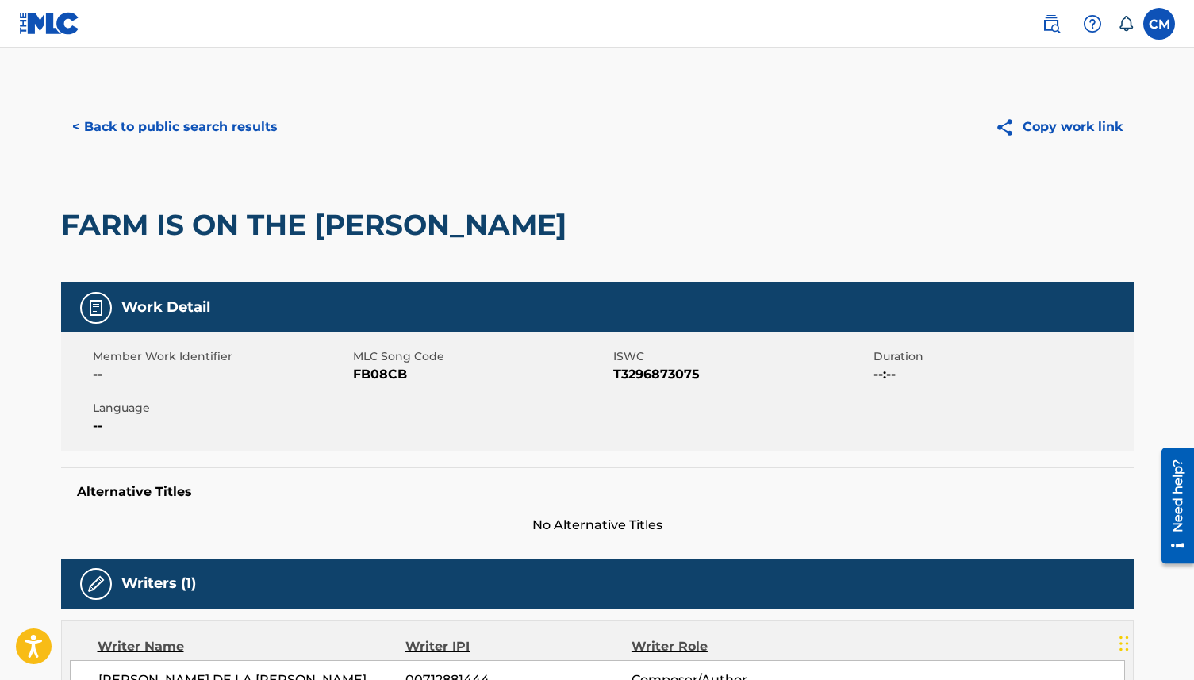
click at [48, 13] on img at bounding box center [49, 23] width 61 height 23
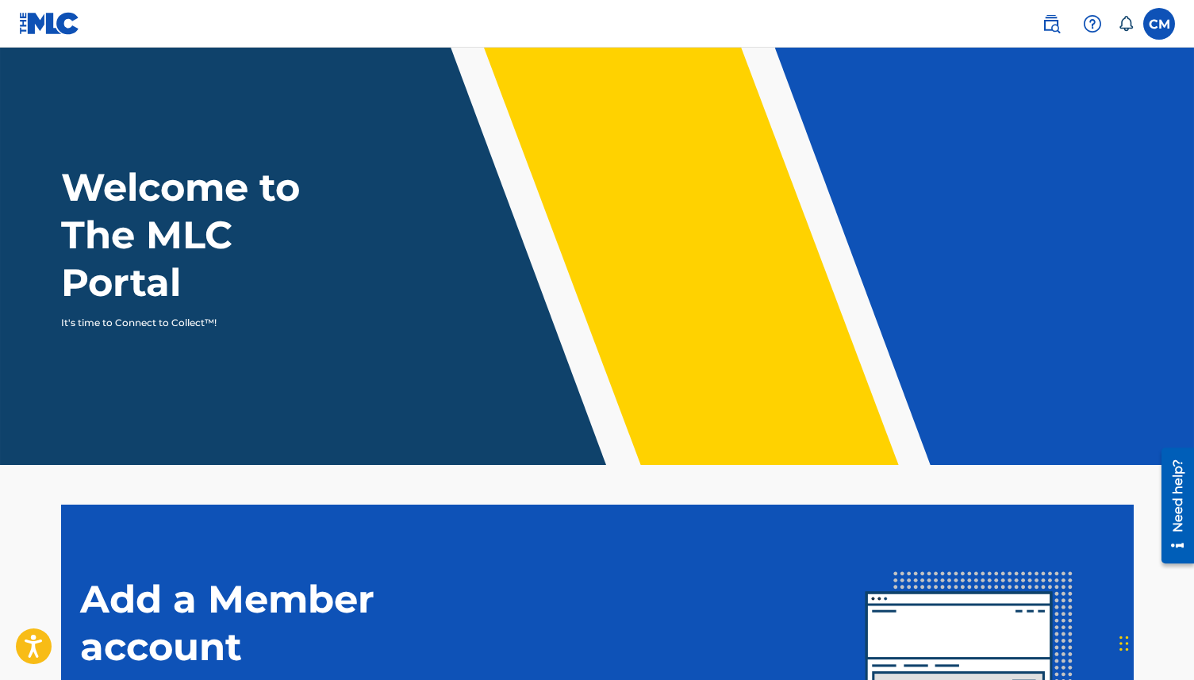
click at [184, 322] on p "It's time to Connect to Collect™!" at bounding box center [198, 323] width 275 height 14
click at [236, 294] on h1 "Welcome to The MLC Portal" at bounding box center [209, 234] width 297 height 143
click at [225, 173] on h1 "Welcome to The MLC Portal" at bounding box center [209, 234] width 297 height 143
click at [143, 325] on p "It's time to Connect to Collect™!" at bounding box center [198, 323] width 275 height 14
click at [1060, 21] on img at bounding box center [1051, 23] width 19 height 19
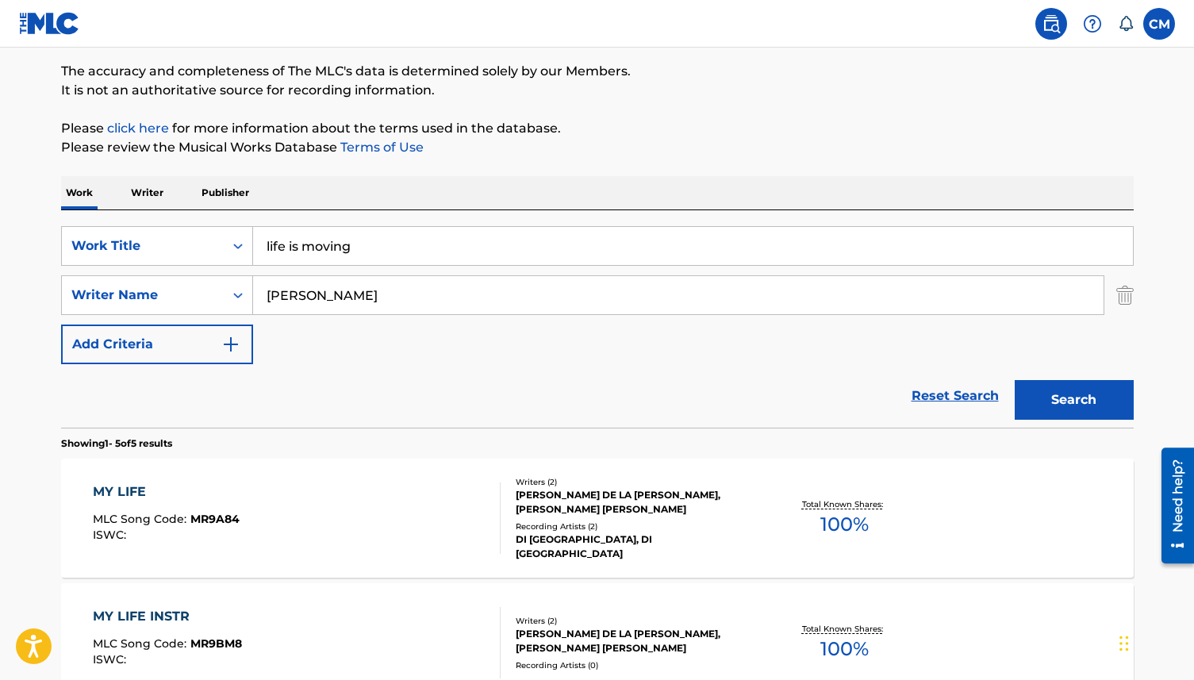
scroll to position [290, 0]
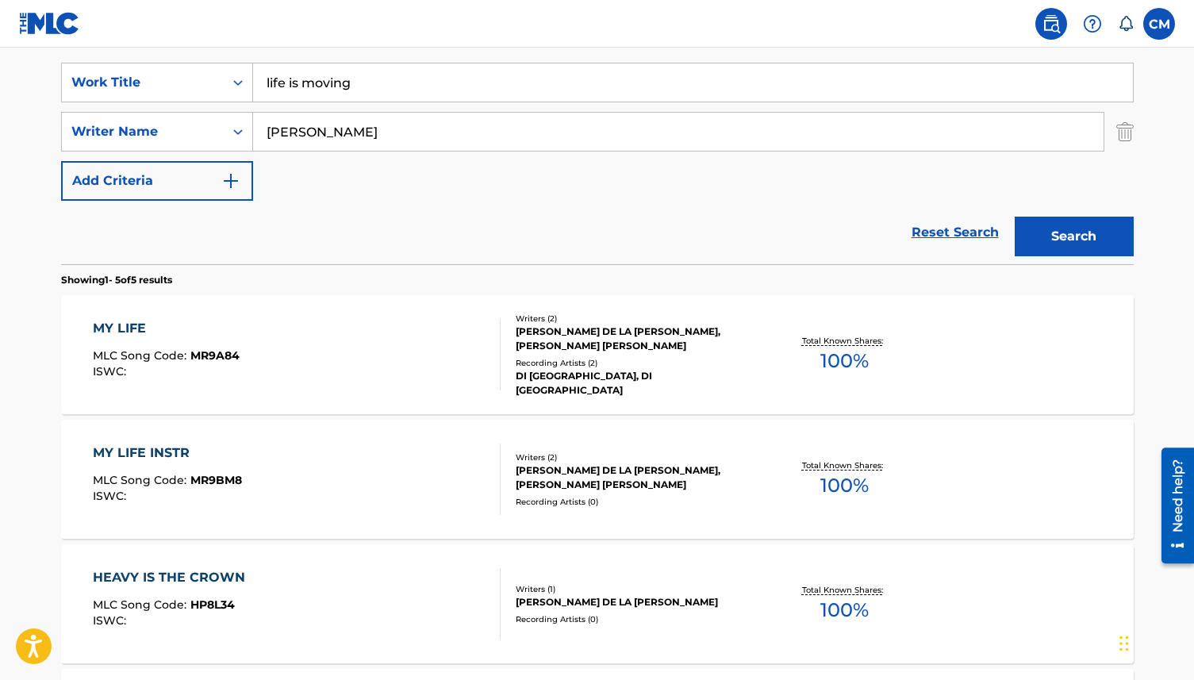
click at [853, 355] on span "100 %" at bounding box center [845, 361] width 48 height 29
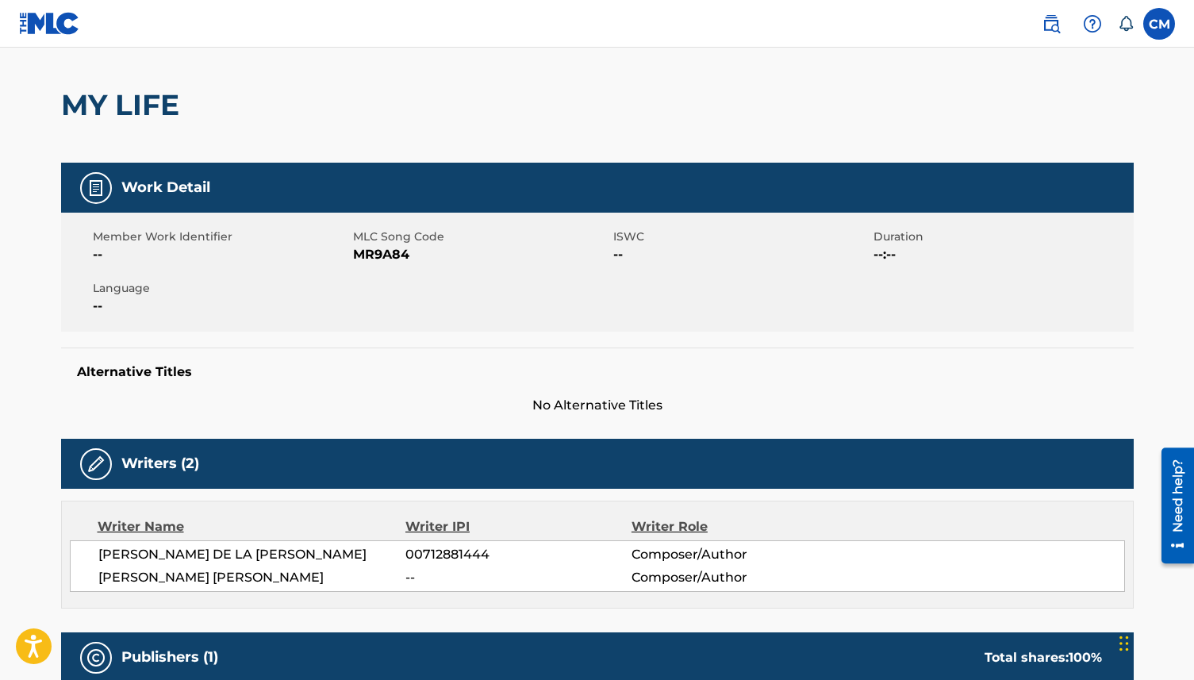
scroll to position [345, 0]
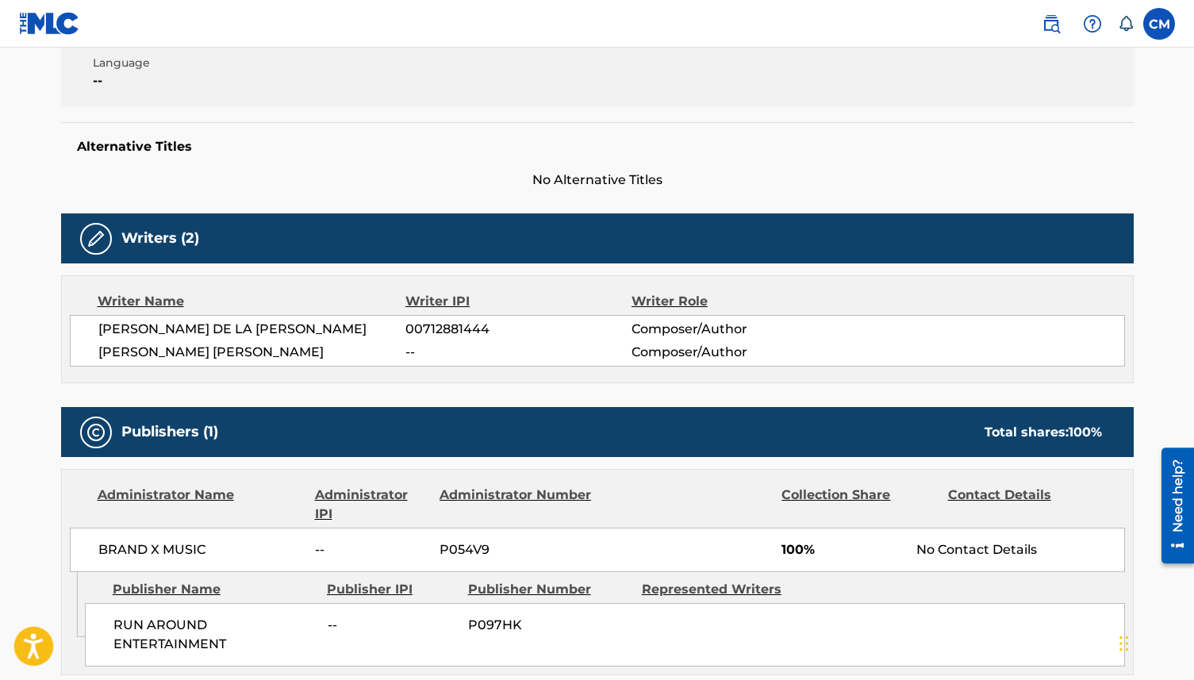
click at [29, 648] on icon "Open accessiBe: accessibility options, statement and help" at bounding box center [33, 645] width 19 height 25
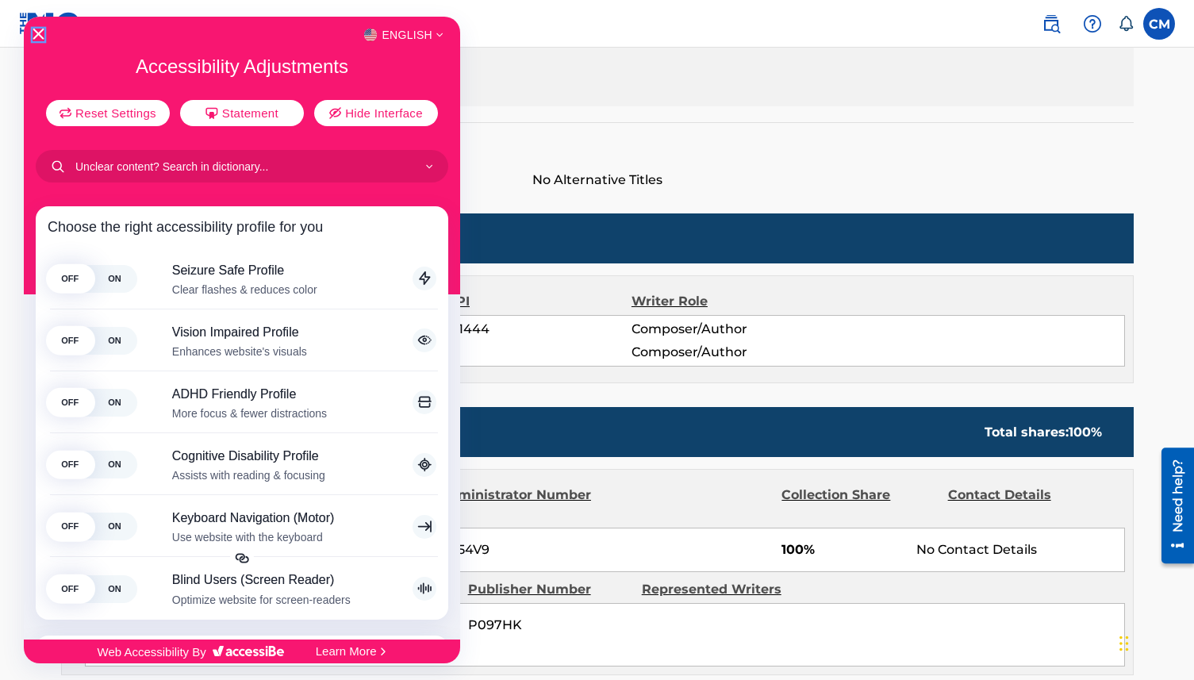
click at [40, 29] on icon "Close Accessibility Interface" at bounding box center [38, 34] width 11 height 11
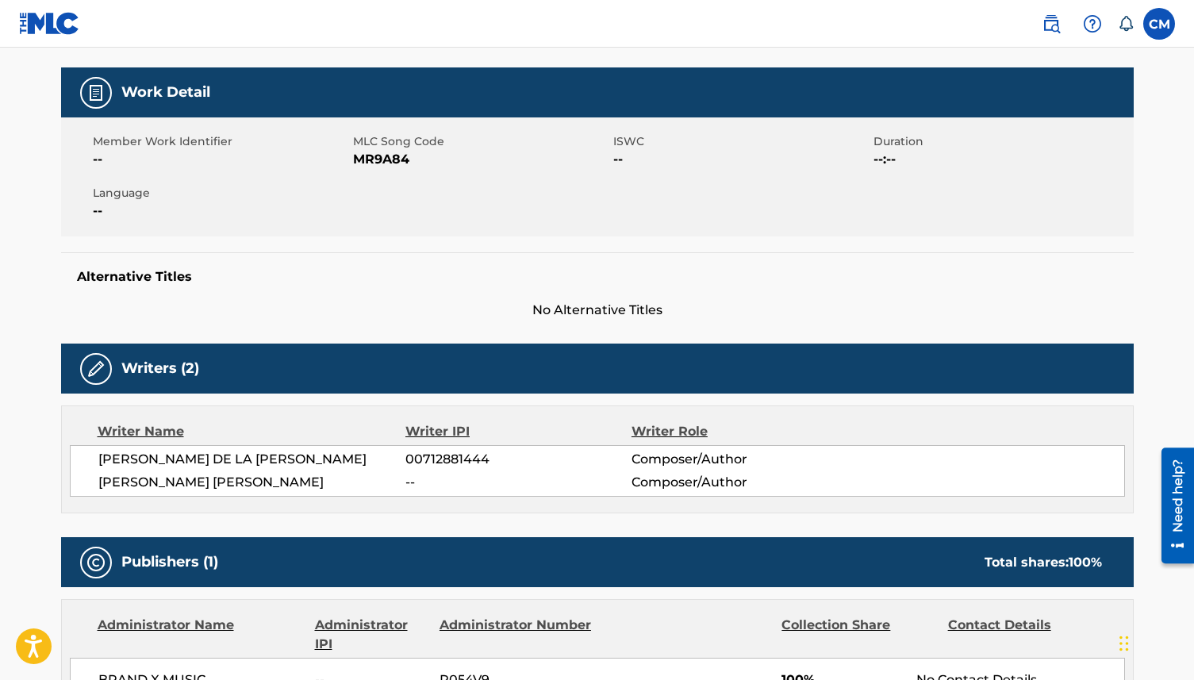
scroll to position [0, 0]
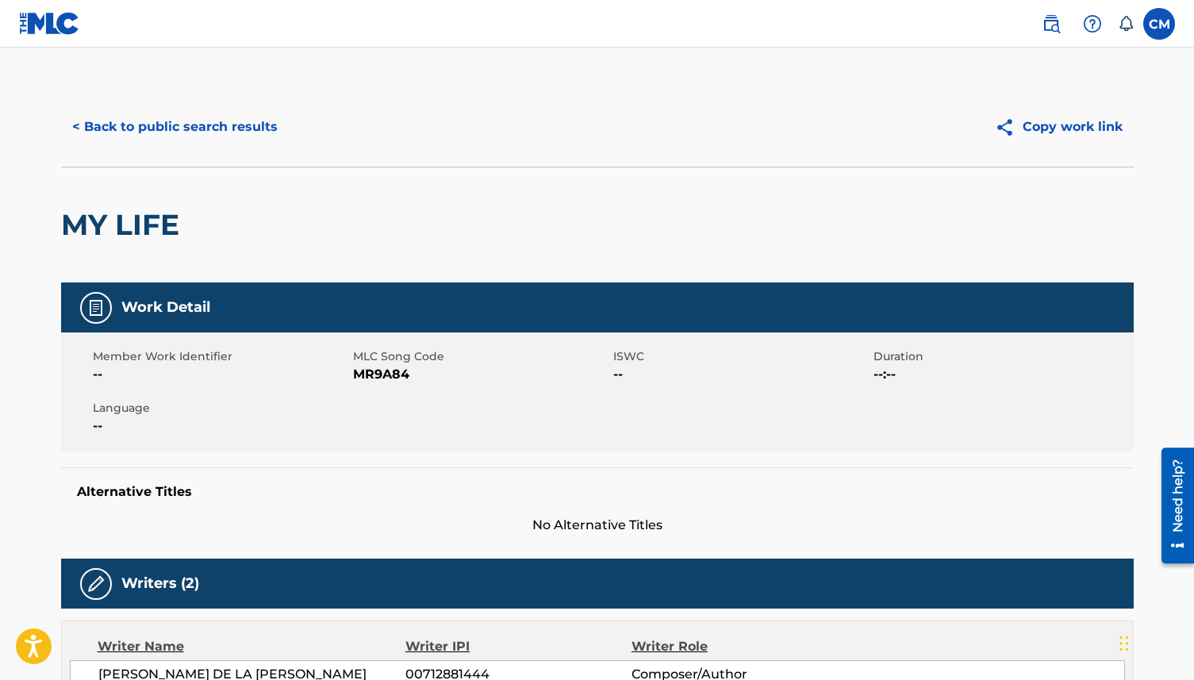
click at [101, 309] on img at bounding box center [96, 307] width 19 height 19
click at [218, 339] on div "Member Work Identifier -- MLC Song Code MR9A84 ISWC -- Duration --:-- Language …" at bounding box center [597, 392] width 1073 height 119
click at [240, 120] on button "< Back to public search results" at bounding box center [175, 127] width 228 height 40
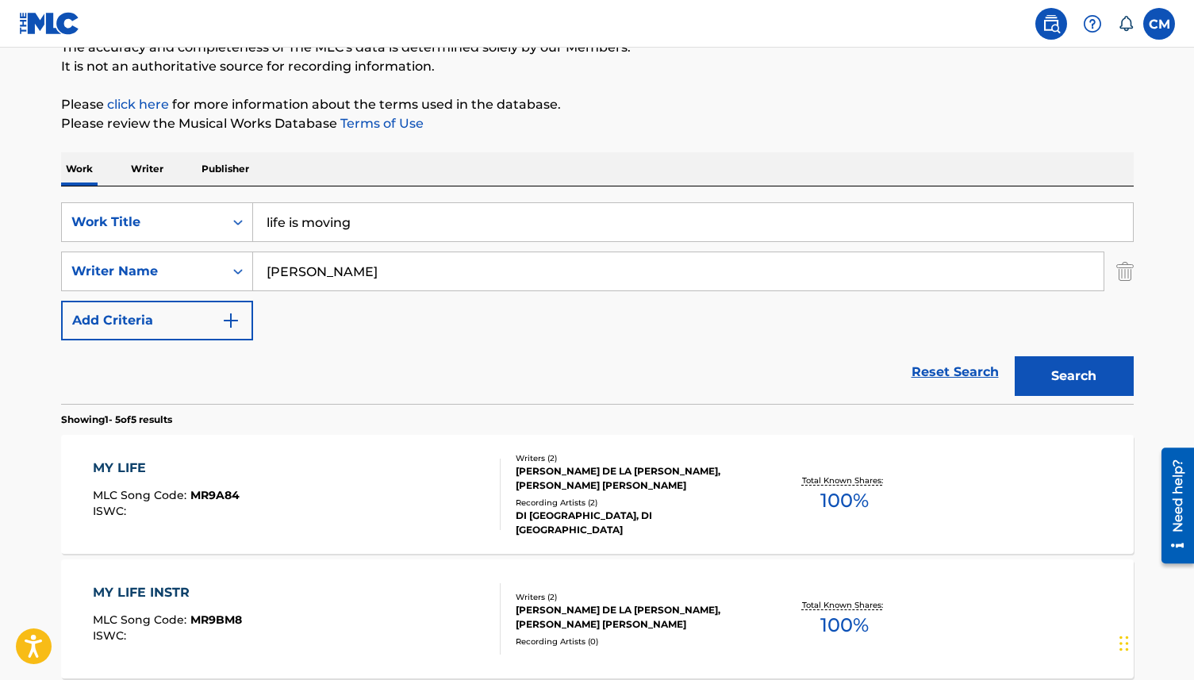
scroll to position [63, 0]
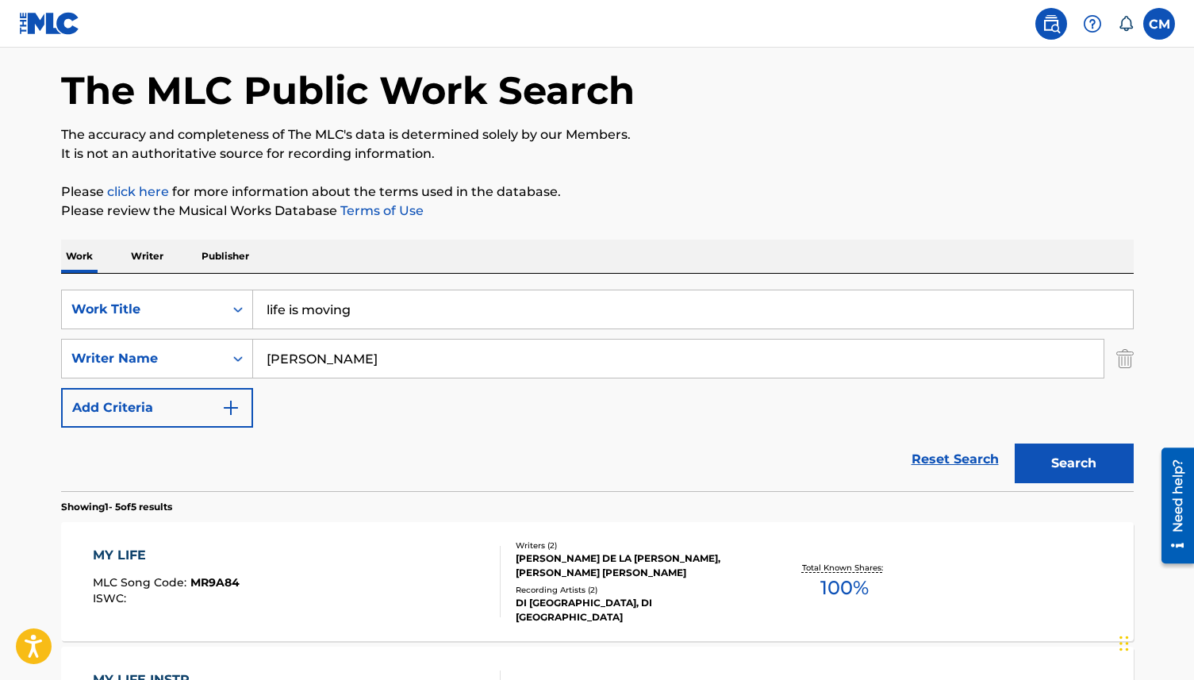
click at [1121, 20] on icon at bounding box center [1126, 24] width 16 height 16
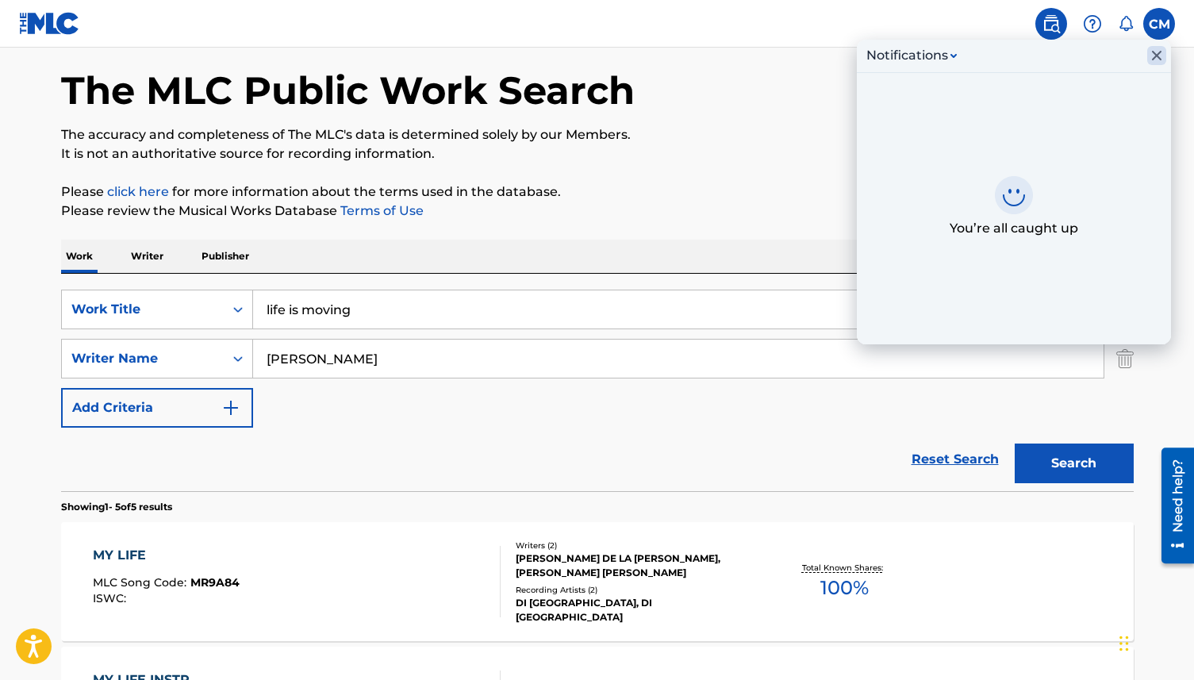
click at [1159, 54] on icon "Close Inbox" at bounding box center [1157, 55] width 19 height 19
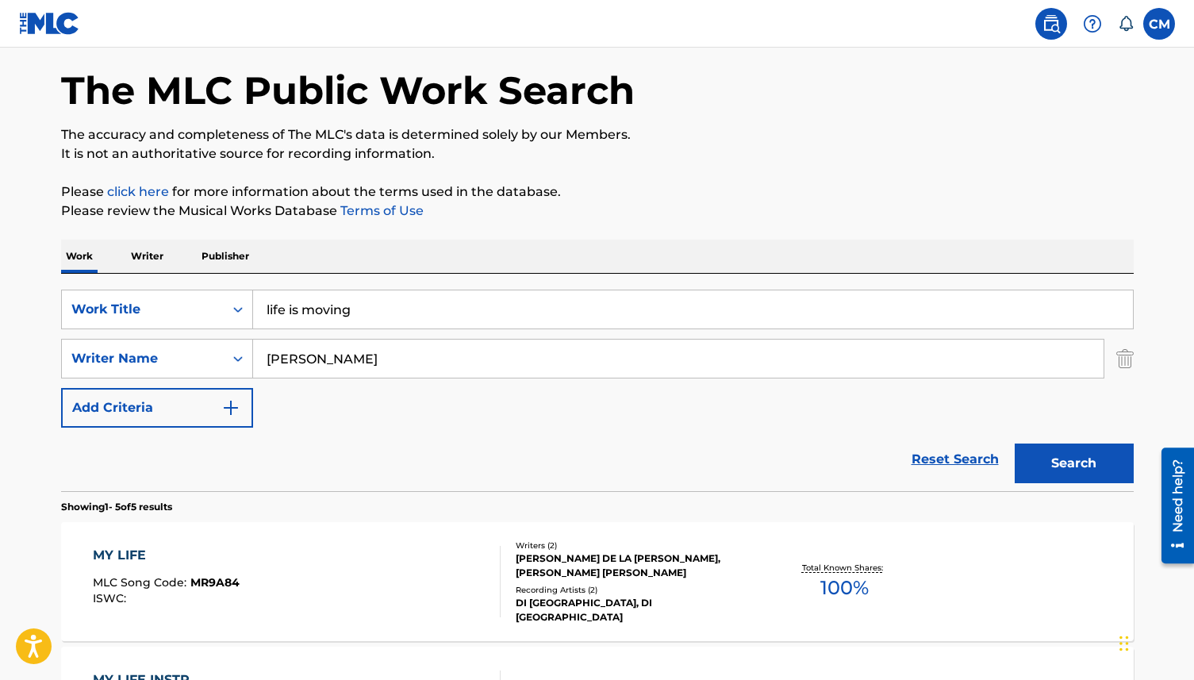
click at [1168, 29] on label at bounding box center [1160, 24] width 32 height 32
click at [1159, 24] on input "CM [PERSON_NAME] [EMAIL_ADDRESS][DOMAIN_NAME] Notification Preferences Profile …" at bounding box center [1159, 24] width 0 height 0
click at [1002, 198] on link "Profile" at bounding box center [1003, 197] width 32 height 14
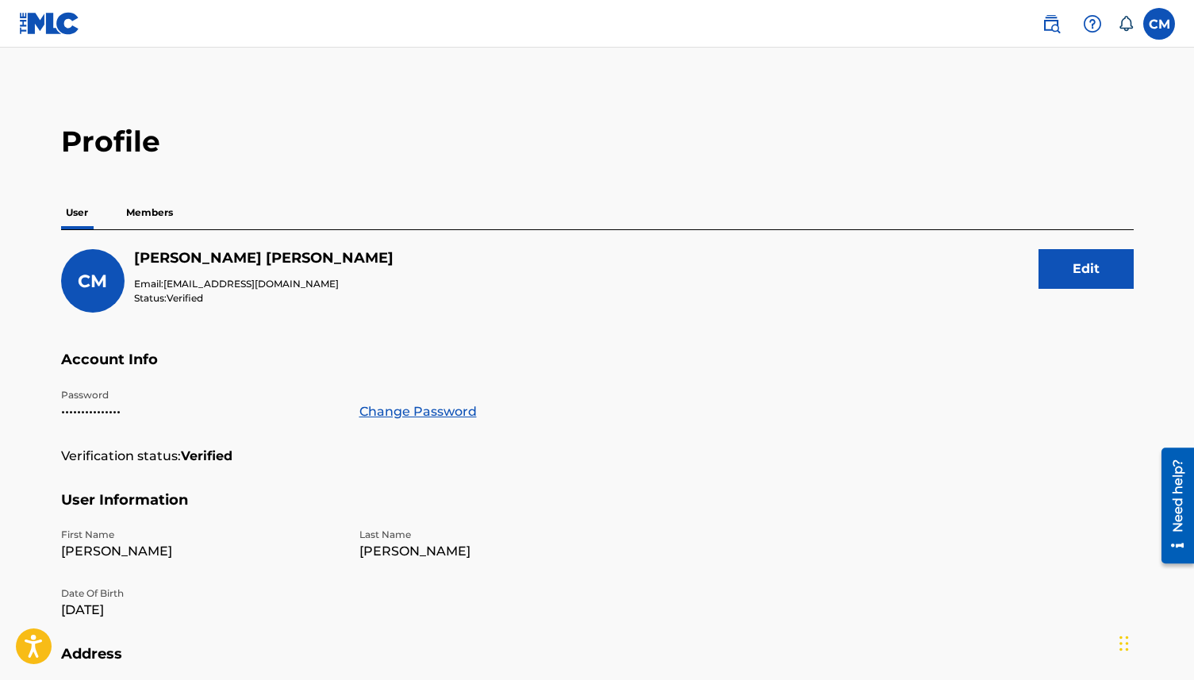
click at [37, 15] on img at bounding box center [49, 23] width 61 height 23
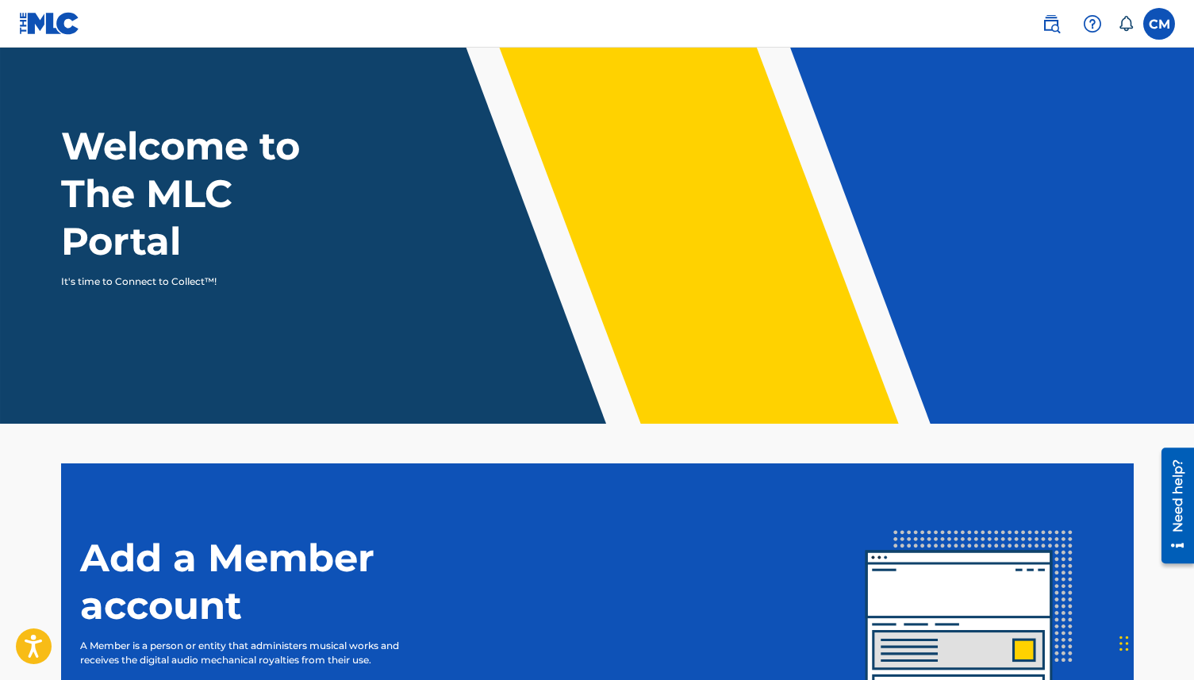
scroll to position [229, 0]
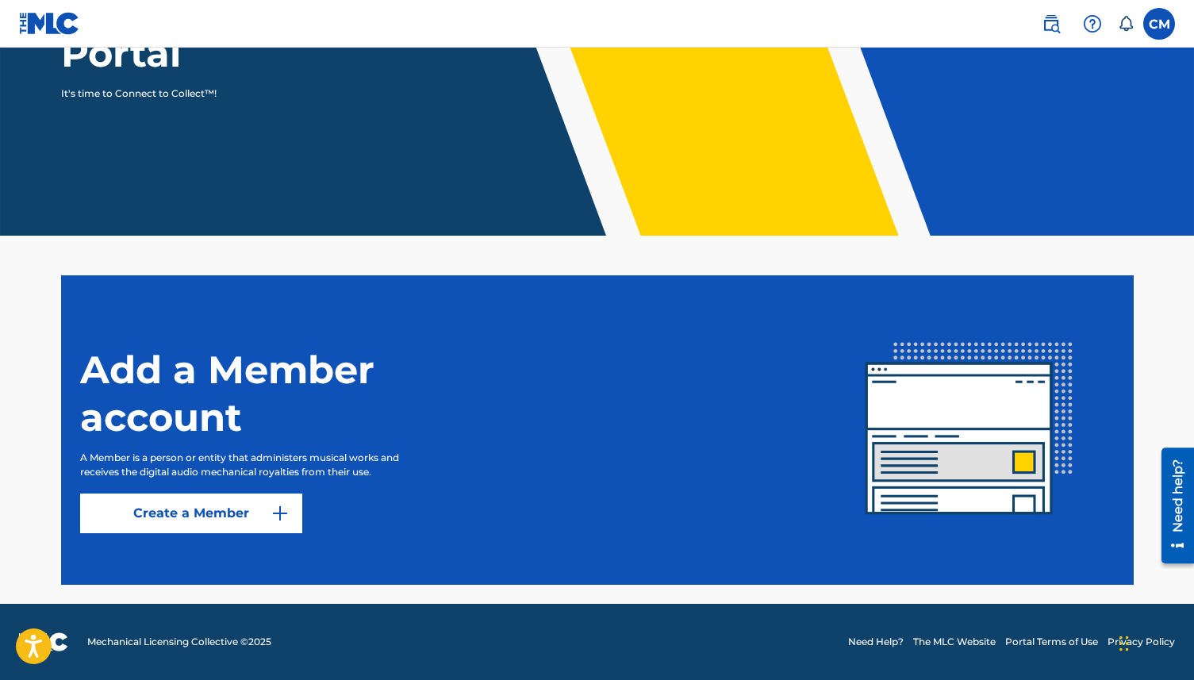
click at [234, 510] on link "Create a Member" at bounding box center [191, 514] width 222 height 40
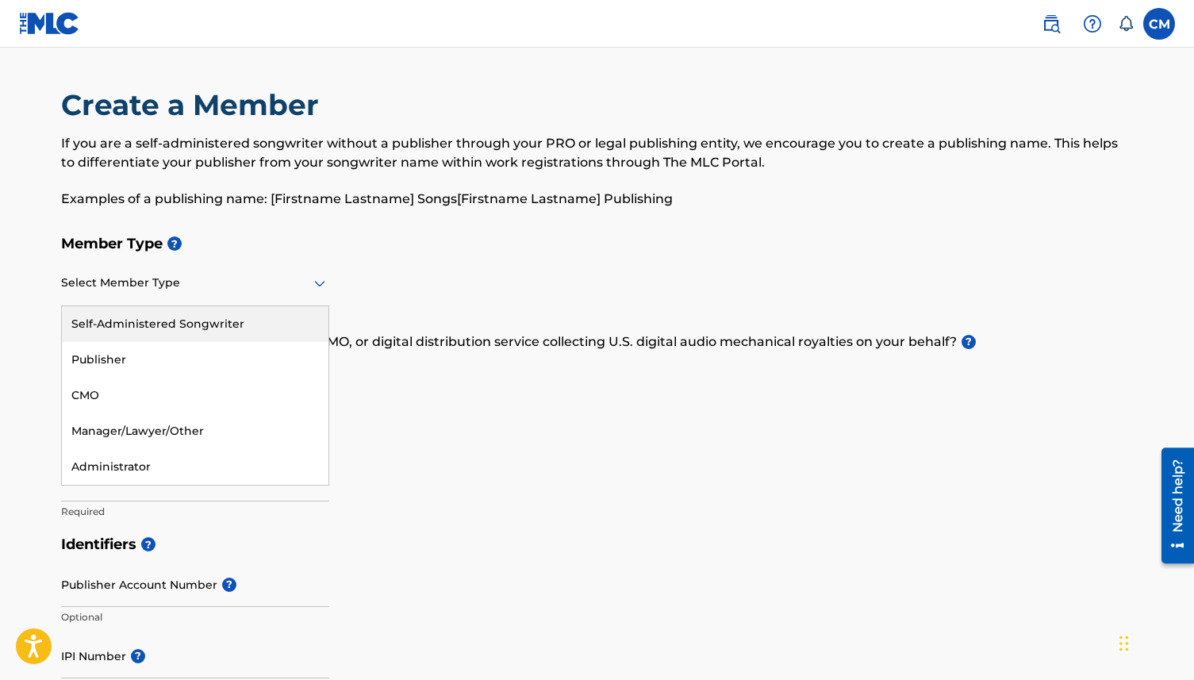
click at [178, 287] on div at bounding box center [195, 283] width 268 height 20
click at [178, 325] on div "Self-Administered Songwriter" at bounding box center [195, 324] width 267 height 36
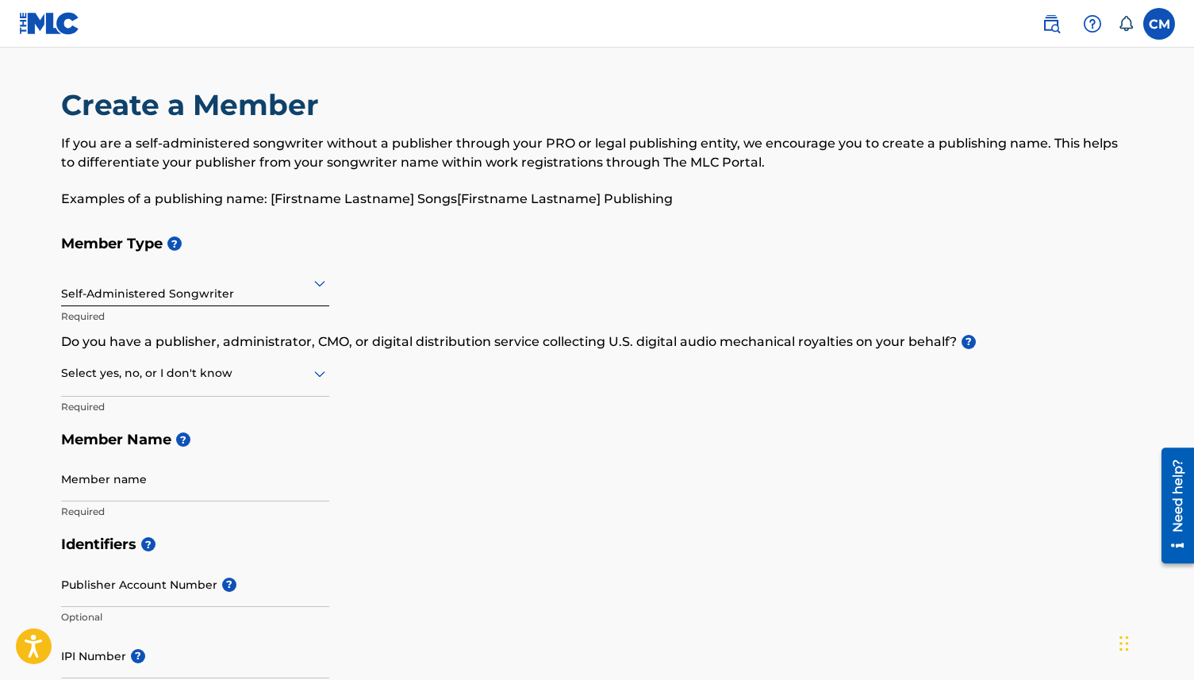
click at [184, 381] on div at bounding box center [195, 373] width 268 height 20
click at [171, 419] on div "Yes" at bounding box center [195, 415] width 267 height 36
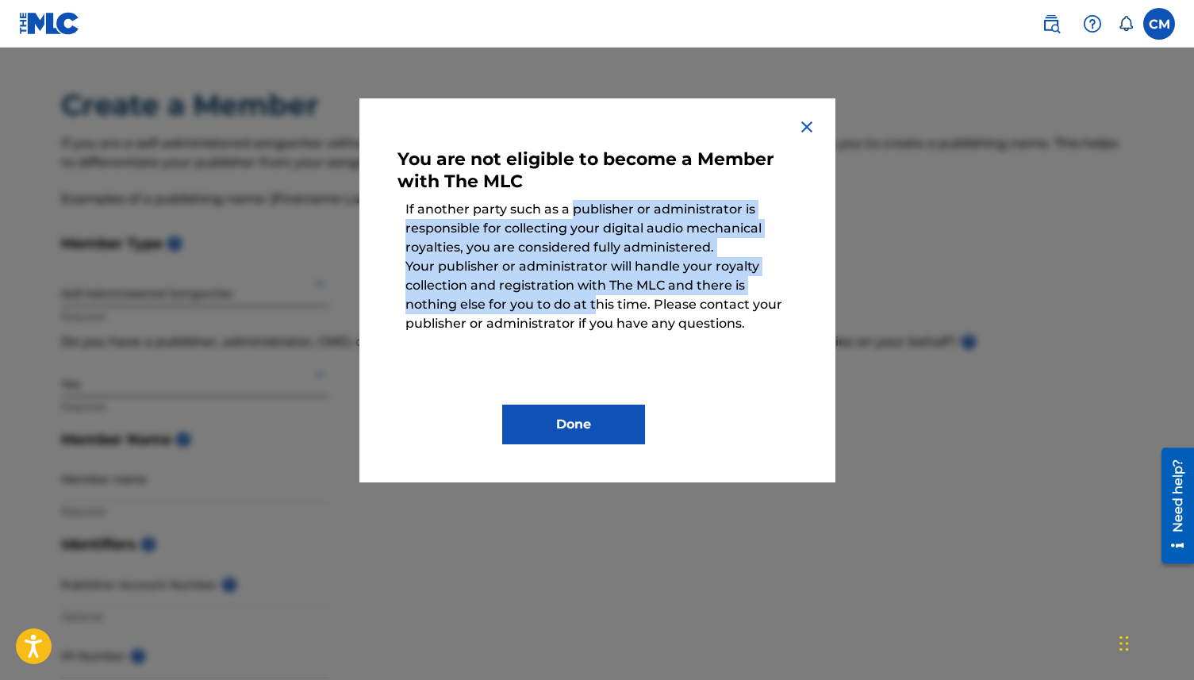
drag, startPoint x: 571, startPoint y: 210, endPoint x: 597, endPoint y: 300, distance: 93.2
click at [598, 301] on div "You are not eligible to become a Member with The MLC If another party such as a…" at bounding box center [598, 291] width 400 height 308
click at [597, 300] on p "Your publisher or administrator will handle your royalty collection and registr…" at bounding box center [598, 295] width 400 height 92
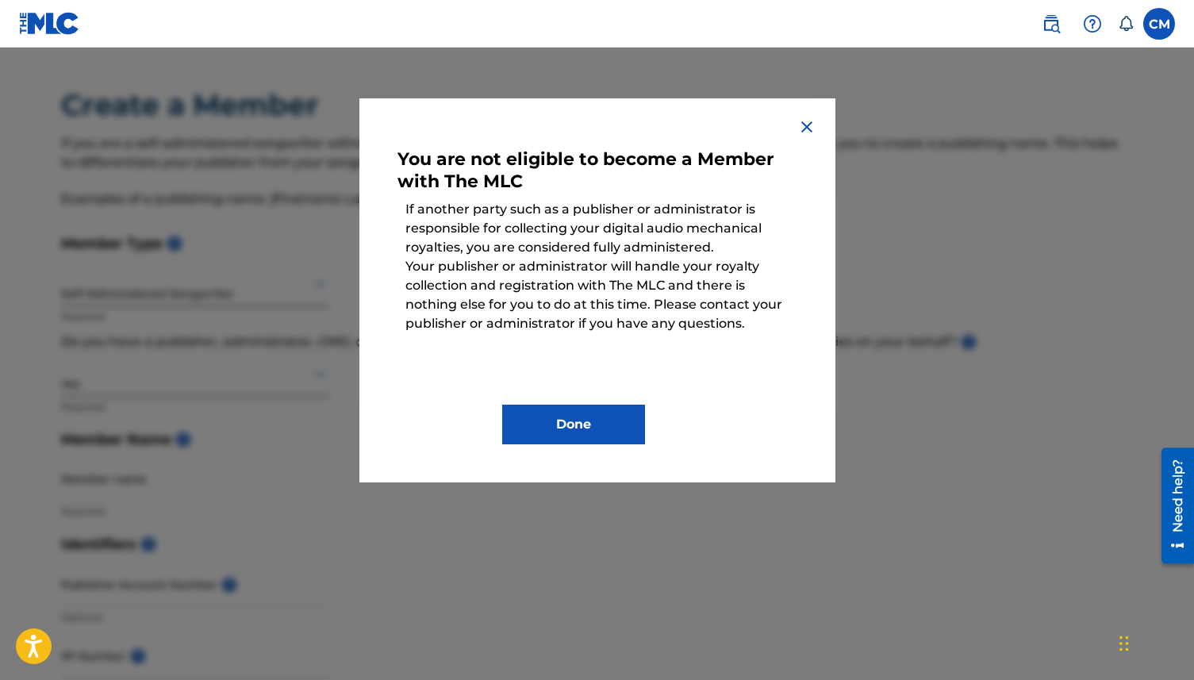
click at [821, 117] on div "You are not eligible to become a Member with The MLC If another party such as a…" at bounding box center [598, 290] width 476 height 384
click at [812, 140] on div "You are not eligible to become a Member with The MLC If another party such as a…" at bounding box center [598, 290] width 476 height 384
click at [805, 128] on img at bounding box center [807, 126] width 19 height 19
